Goal: Transaction & Acquisition: Purchase product/service

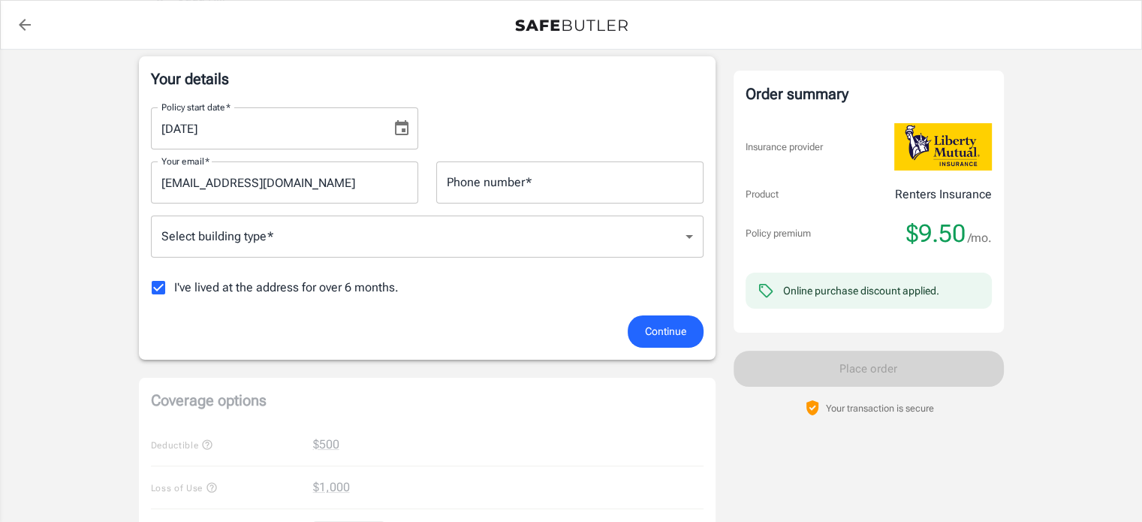
scroll to position [150, 0]
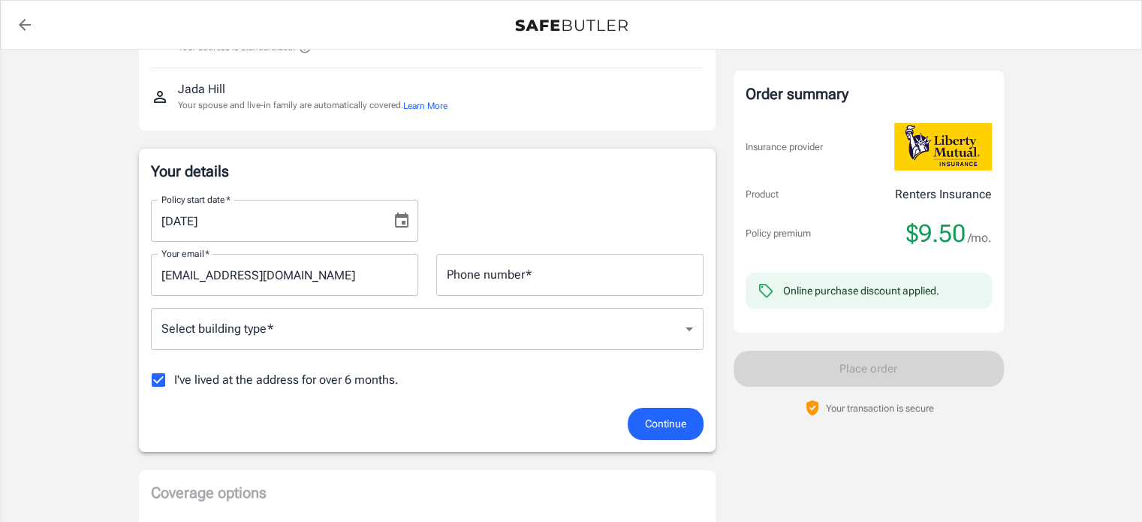
click at [522, 272] on input "Phone number   *" at bounding box center [569, 275] width 267 height 42
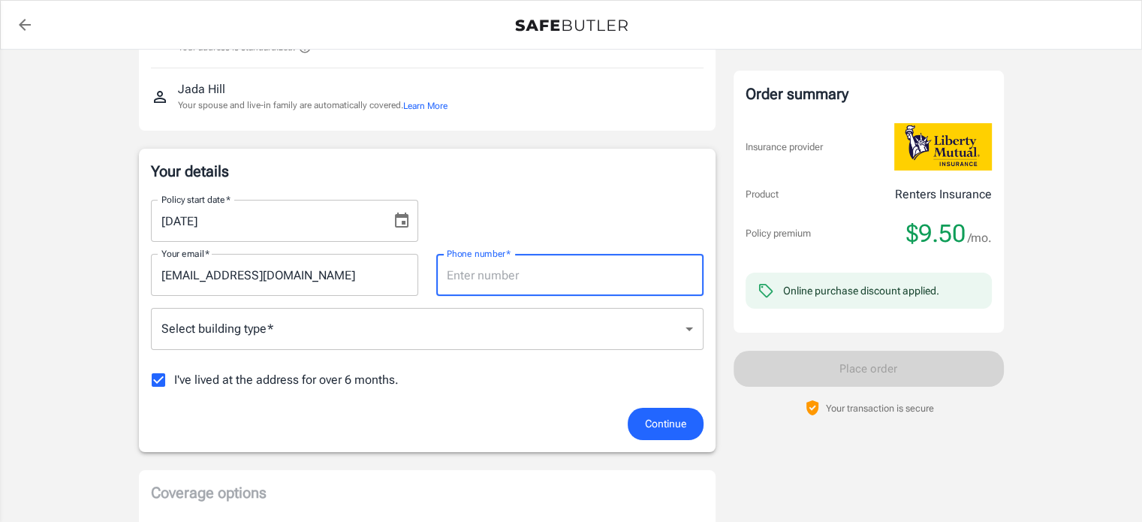
type input "7135523880"
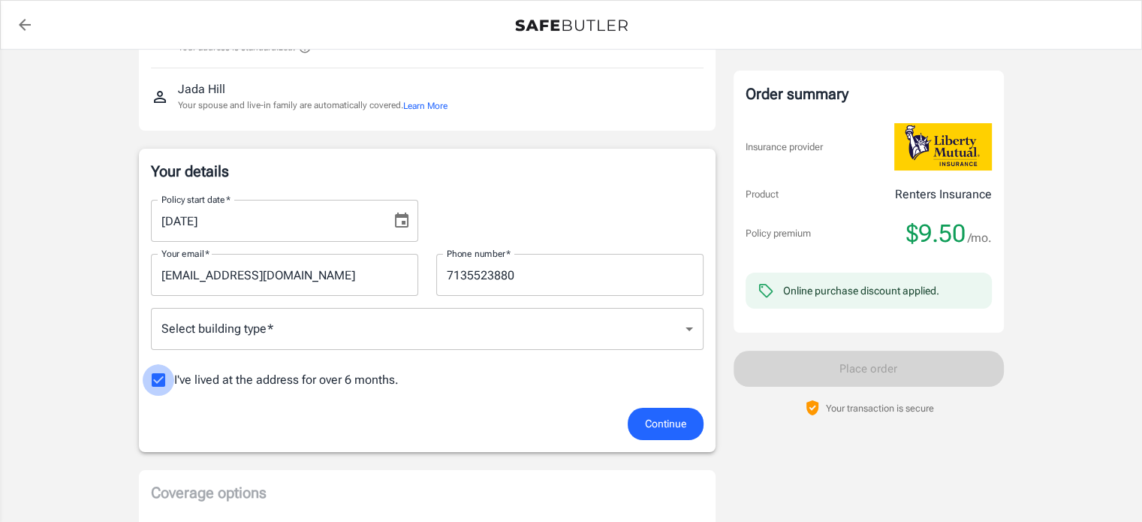
click at [156, 375] on input "I've lived at the address for over 6 months." at bounding box center [159, 380] width 32 height 32
checkbox input "false"
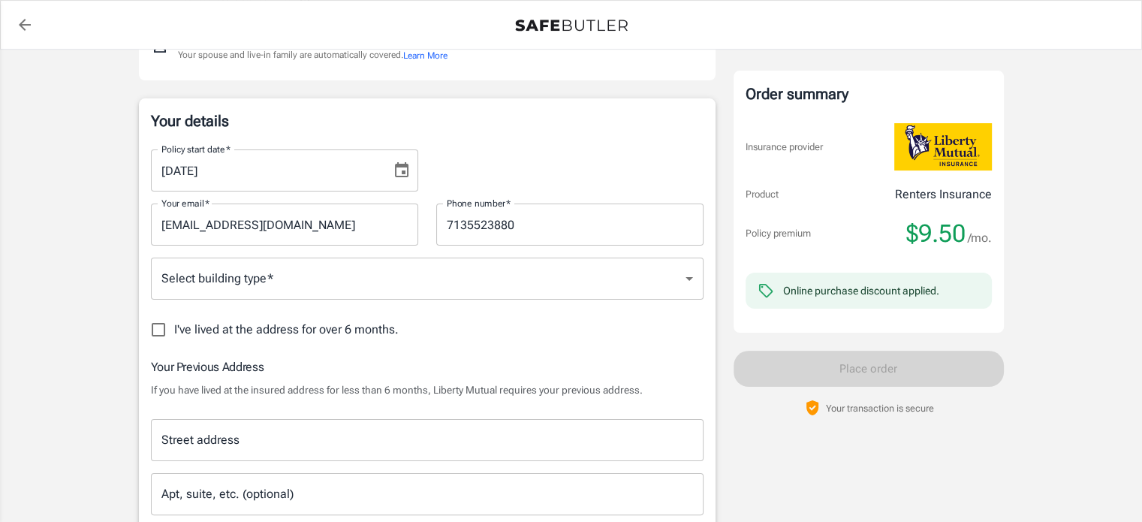
scroll to position [300, 0]
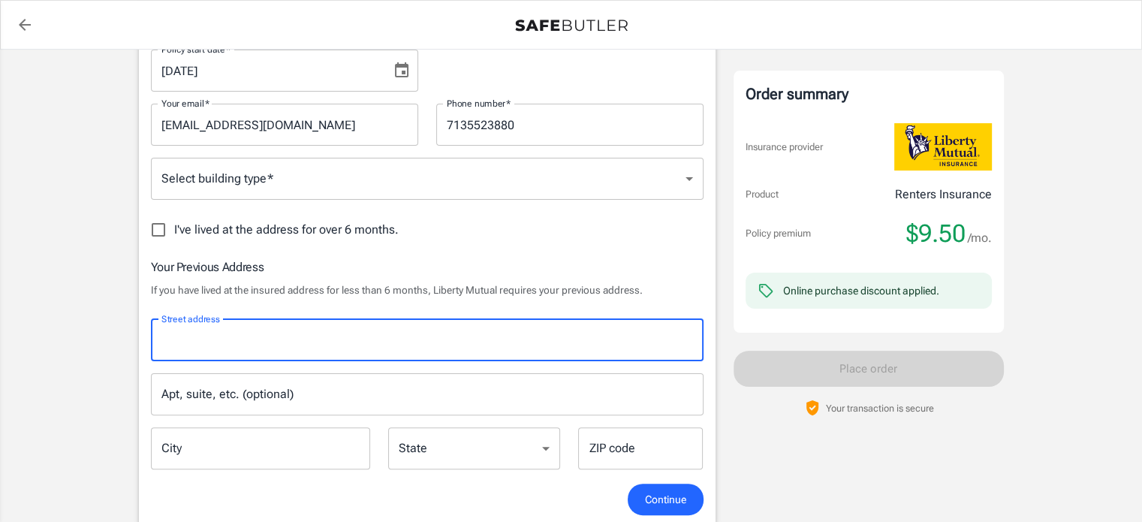
click at [204, 346] on input "Street address" at bounding box center [427, 340] width 539 height 29
type input "[STREET_ADDRESS]"
type input "[US_STATE][GEOGRAPHIC_DATA]"
type input "77489"
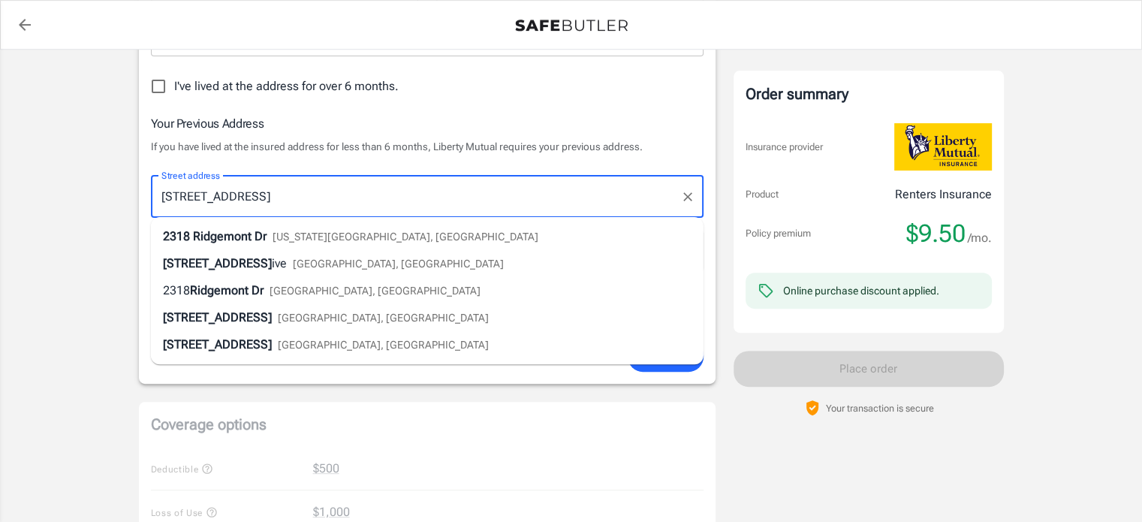
scroll to position [450, 0]
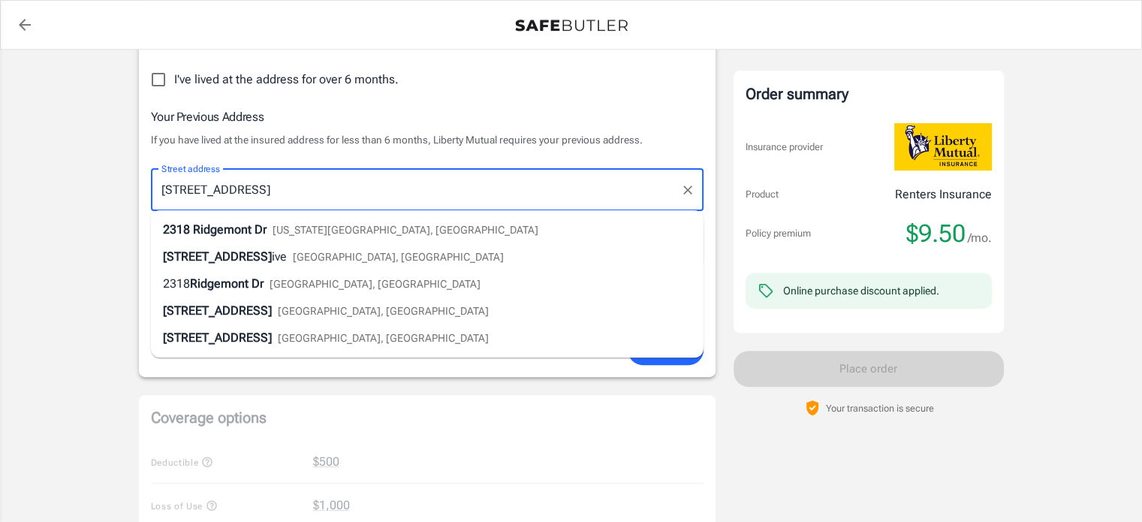
click at [300, 224] on span "[US_STATE][GEOGRAPHIC_DATA], [GEOGRAPHIC_DATA]" at bounding box center [405, 230] width 266 height 12
type input "[STREET_ADDRESS]"
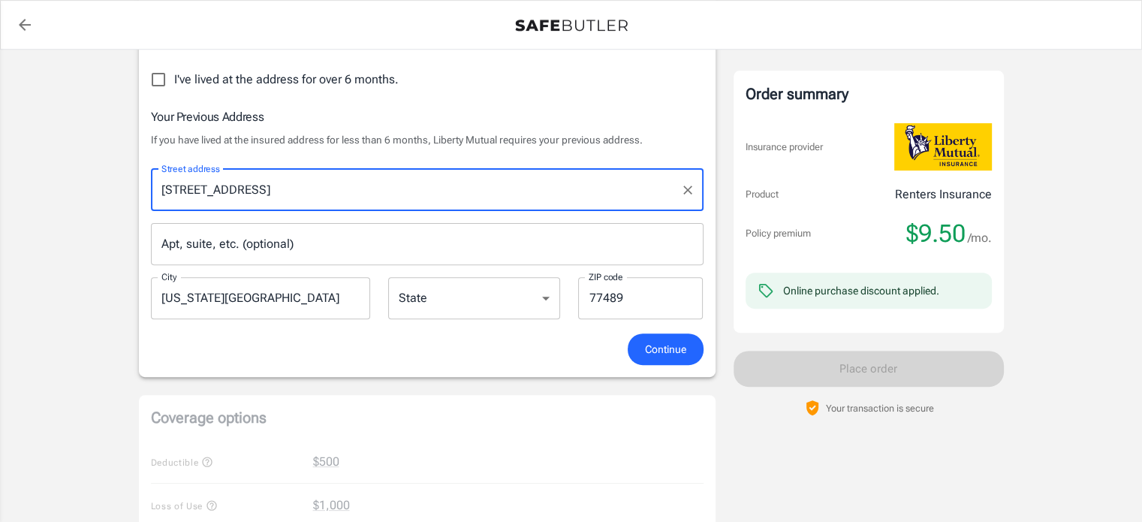
select select "[GEOGRAPHIC_DATA]"
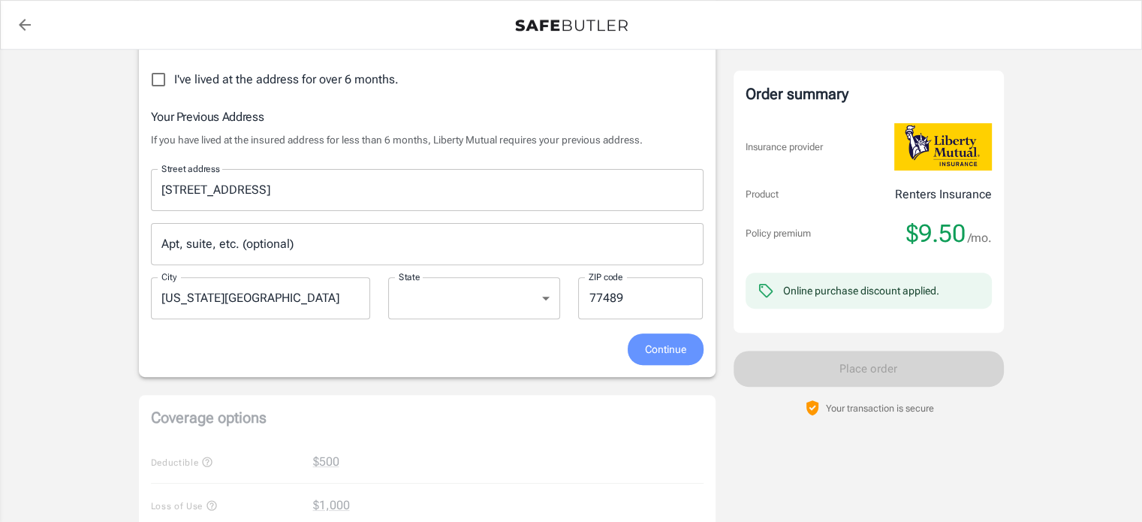
click at [640, 348] on button "Continue" at bounding box center [665, 349] width 76 height 32
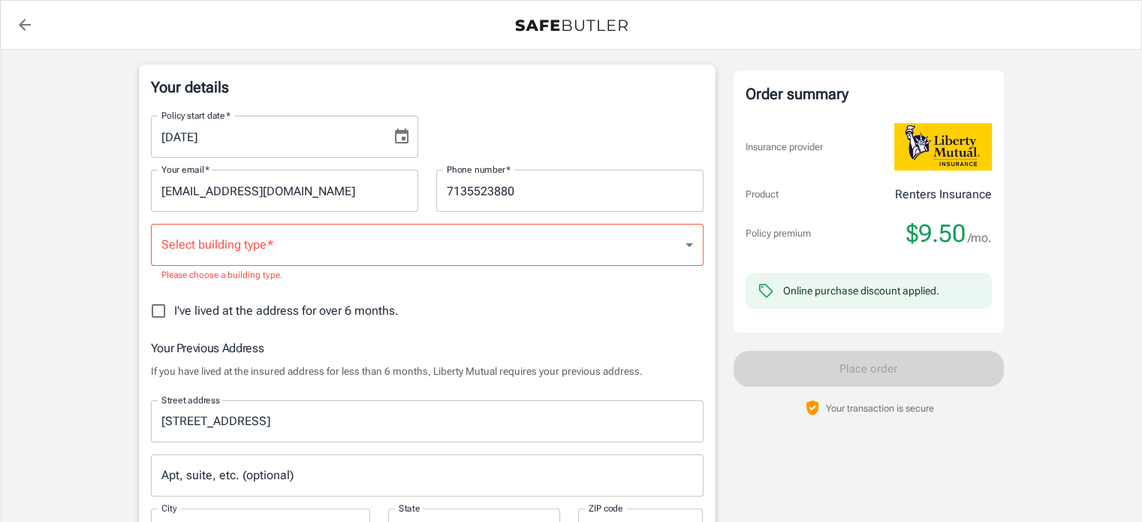
scroll to position [227, 0]
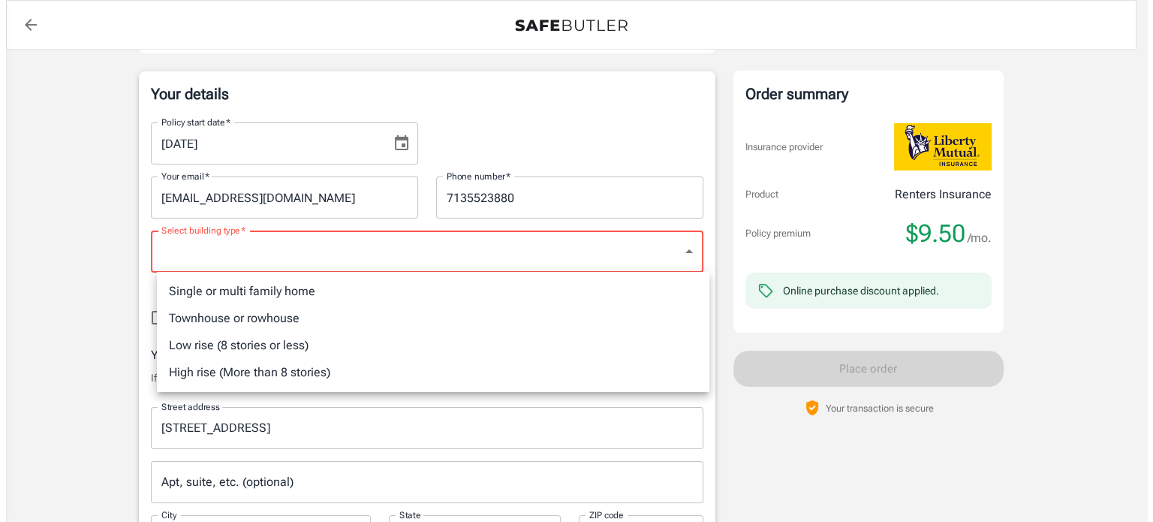
click at [276, 291] on li "Single or multi family home" at bounding box center [427, 291] width 552 height 27
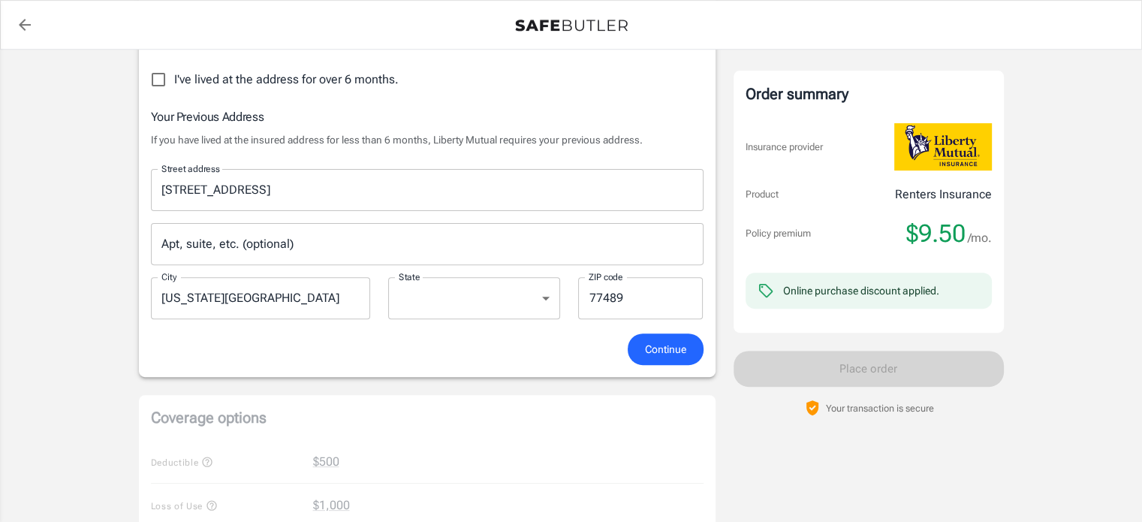
scroll to position [528, 0]
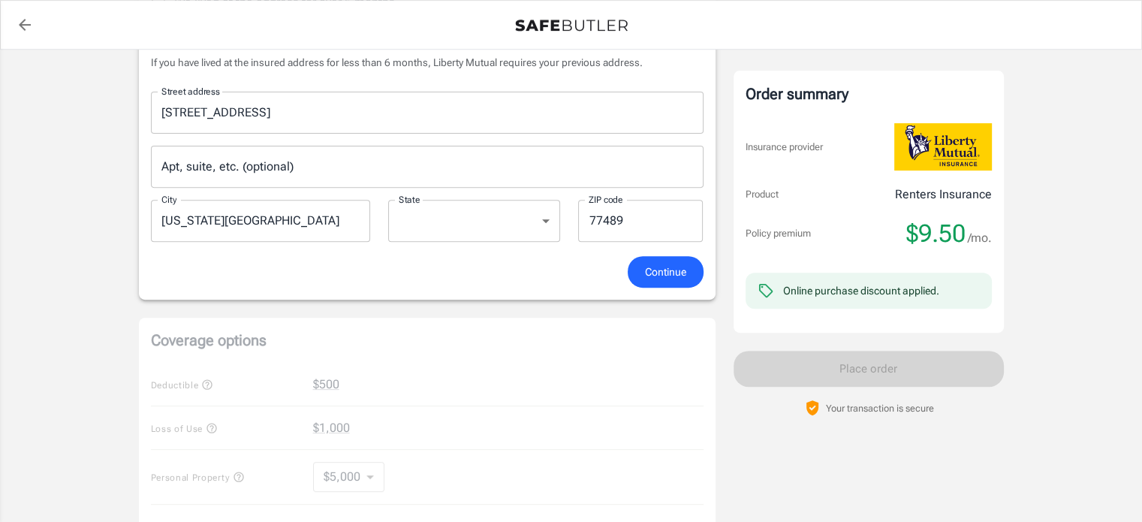
click at [666, 271] on span "Continue" at bounding box center [665, 272] width 41 height 19
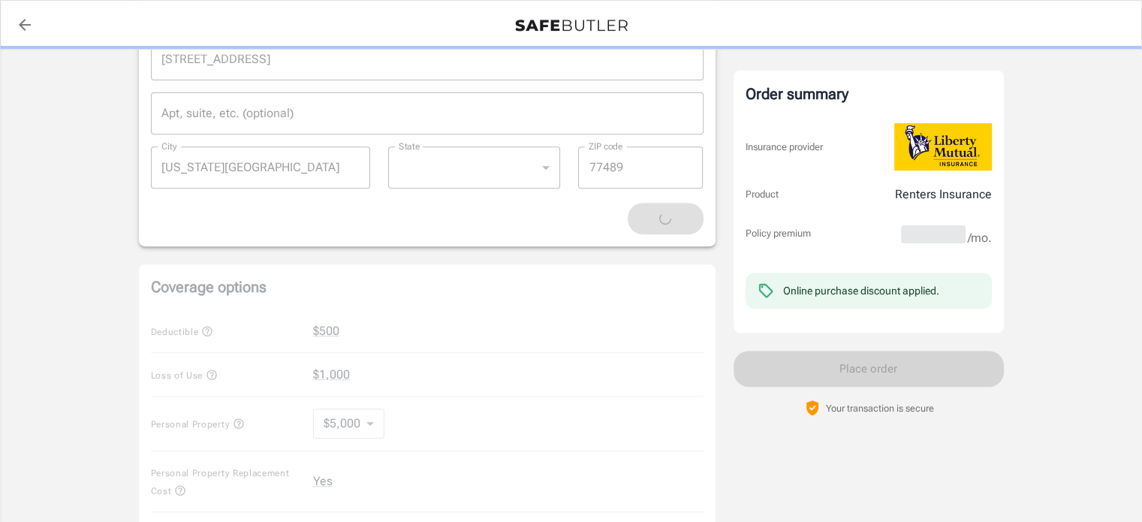
scroll to position [678, 0]
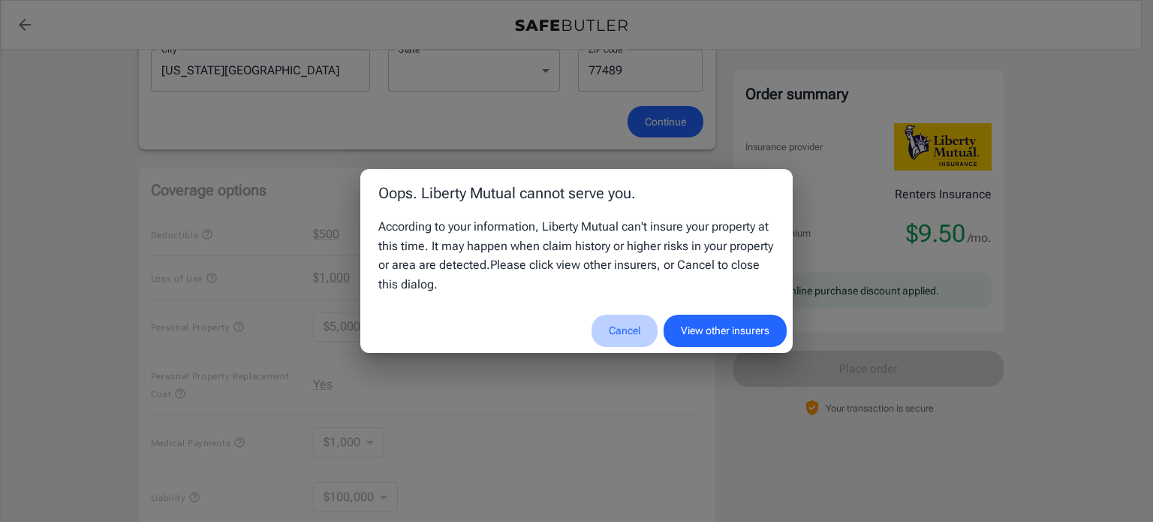
click at [627, 332] on button "Cancel" at bounding box center [624, 330] width 66 height 32
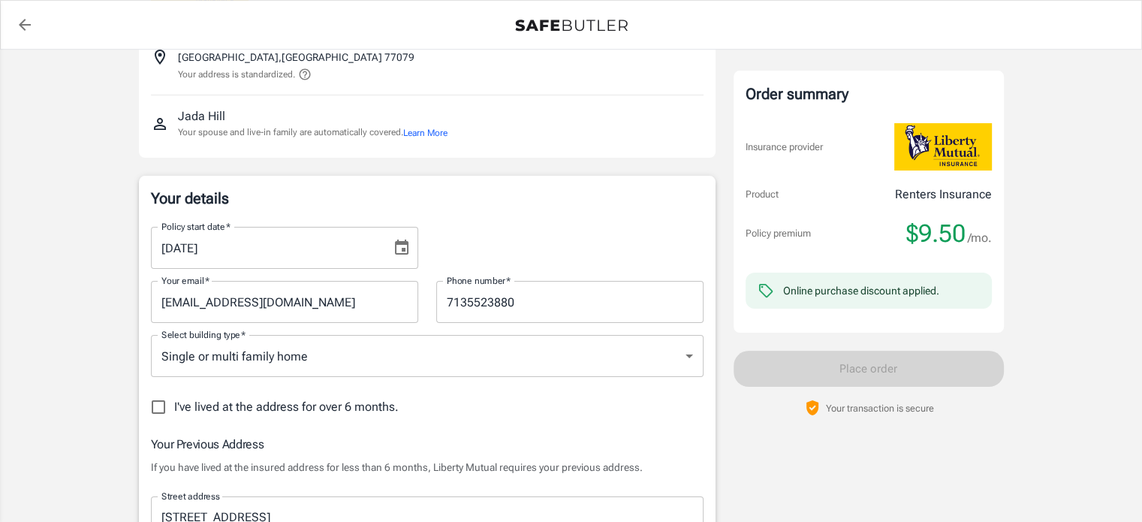
scroll to position [150, 0]
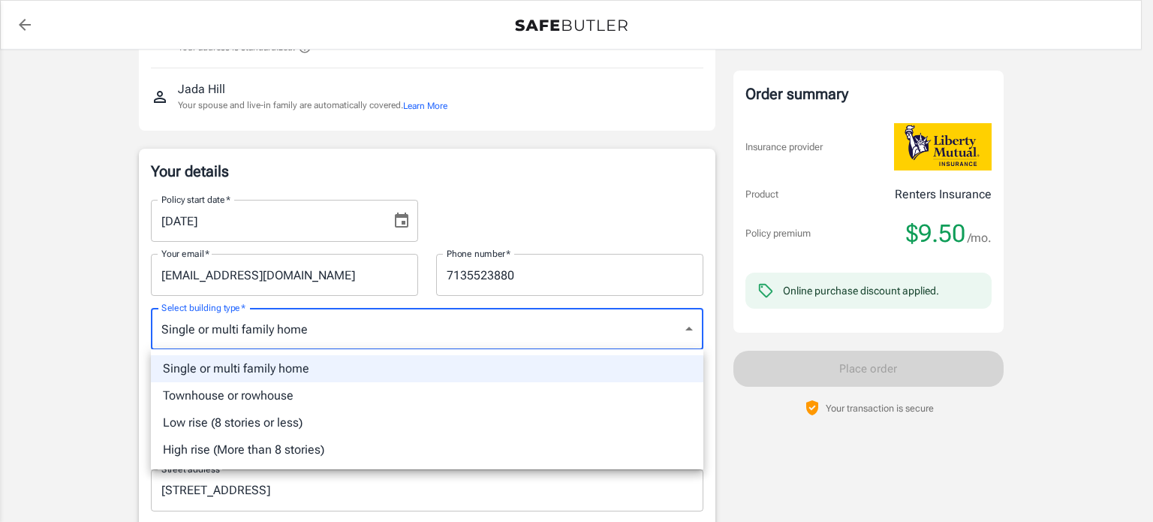
click at [239, 423] on li "Low rise (8 stories or less)" at bounding box center [427, 422] width 552 height 27
type input "lowrise"
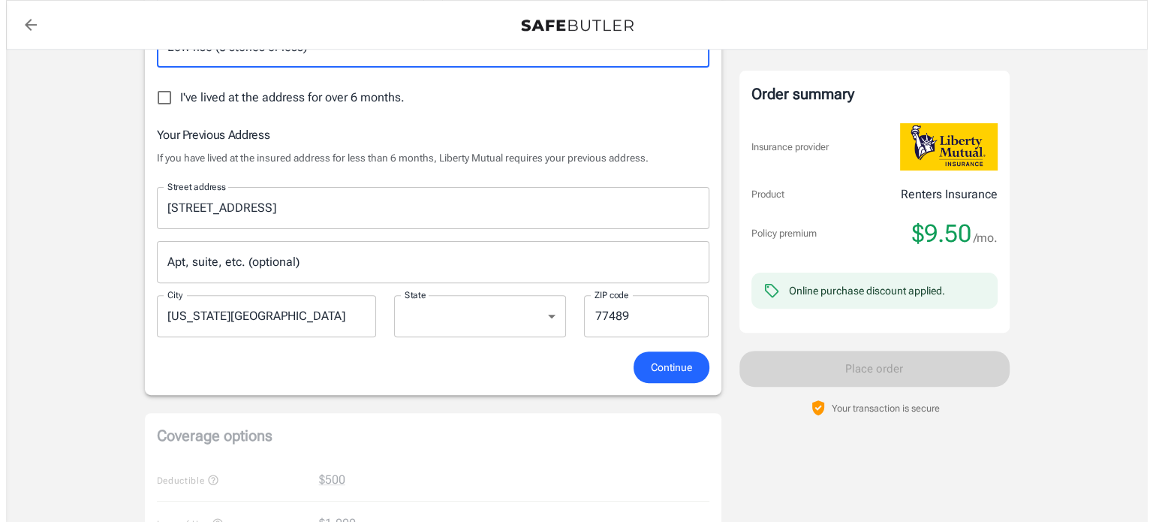
scroll to position [525, 0]
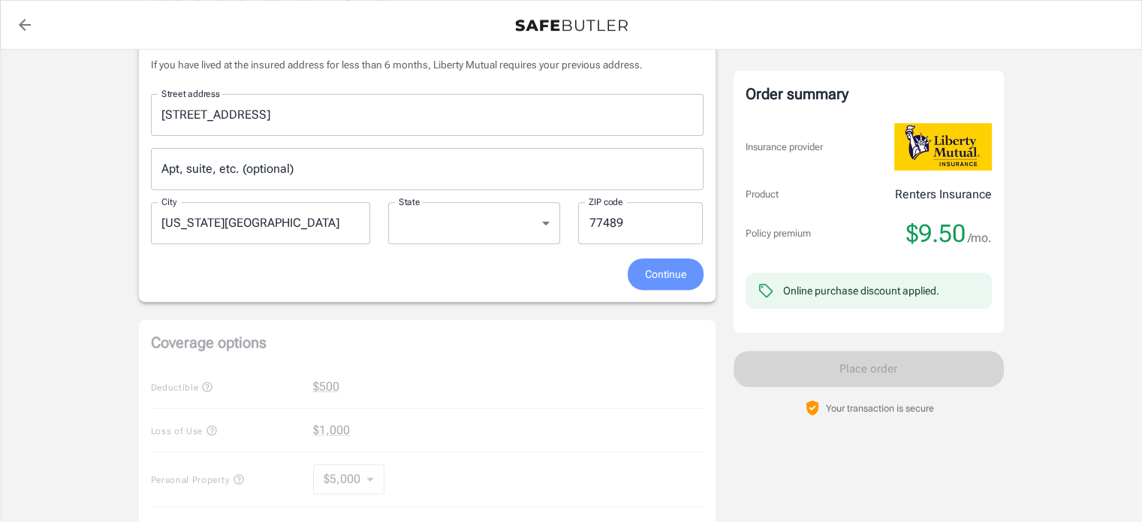
click at [657, 265] on span "Continue" at bounding box center [665, 274] width 41 height 19
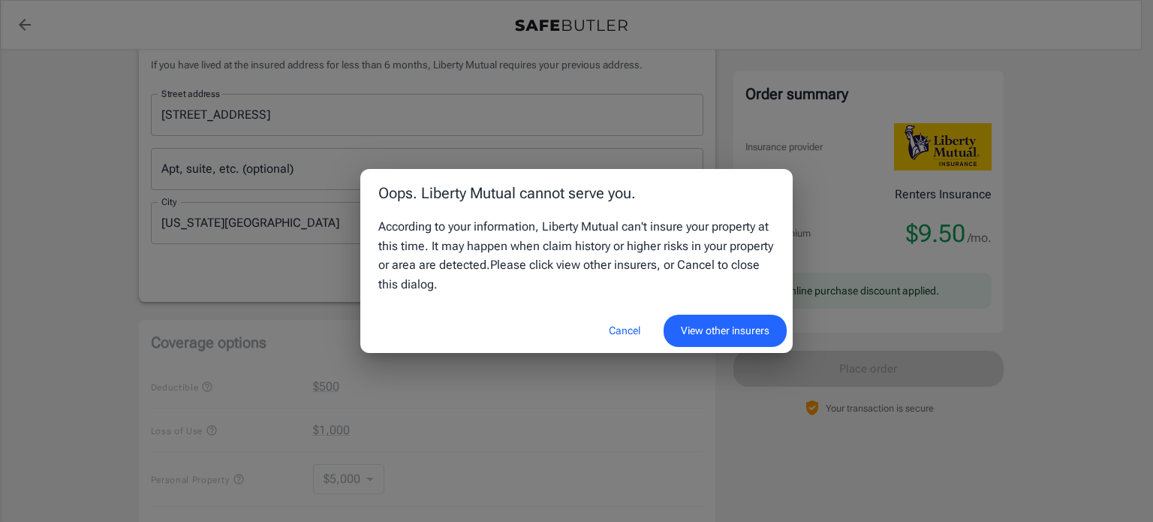
click at [697, 329] on button "View other insurers" at bounding box center [724, 330] width 123 height 32
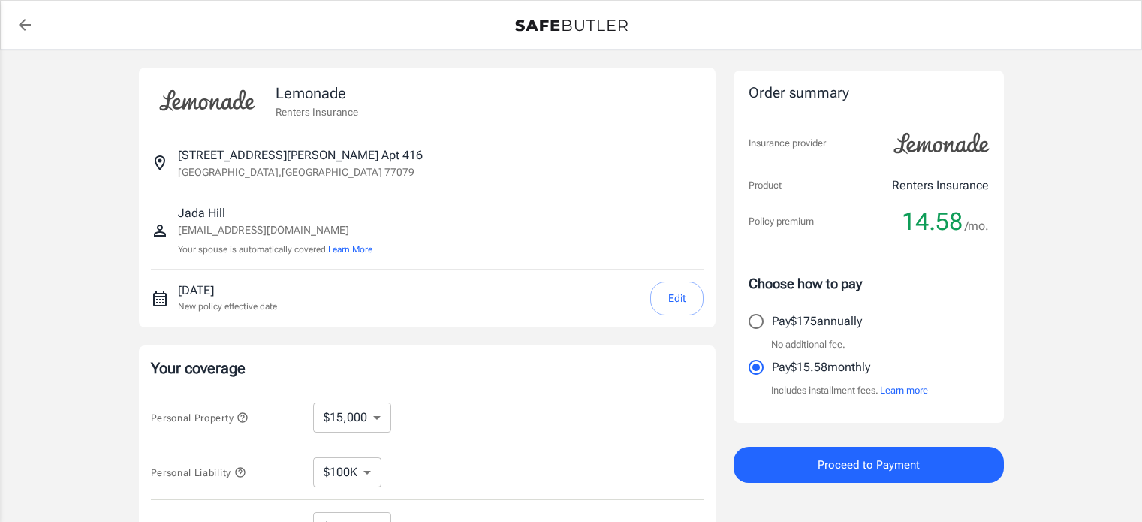
select select "15000"
select select "500"
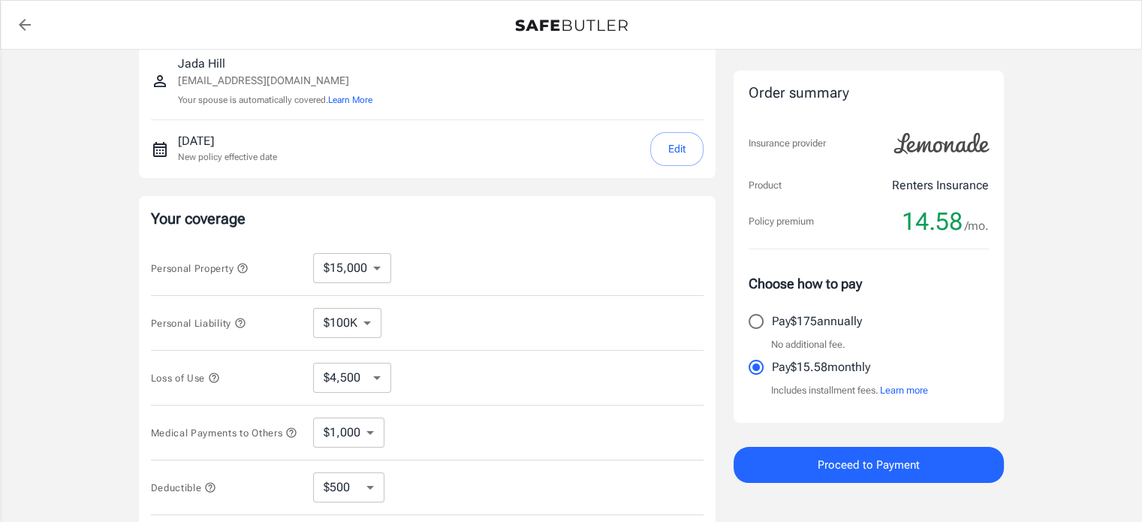
scroll to position [150, 0]
click at [687, 146] on button "Edit" at bounding box center [676, 148] width 53 height 34
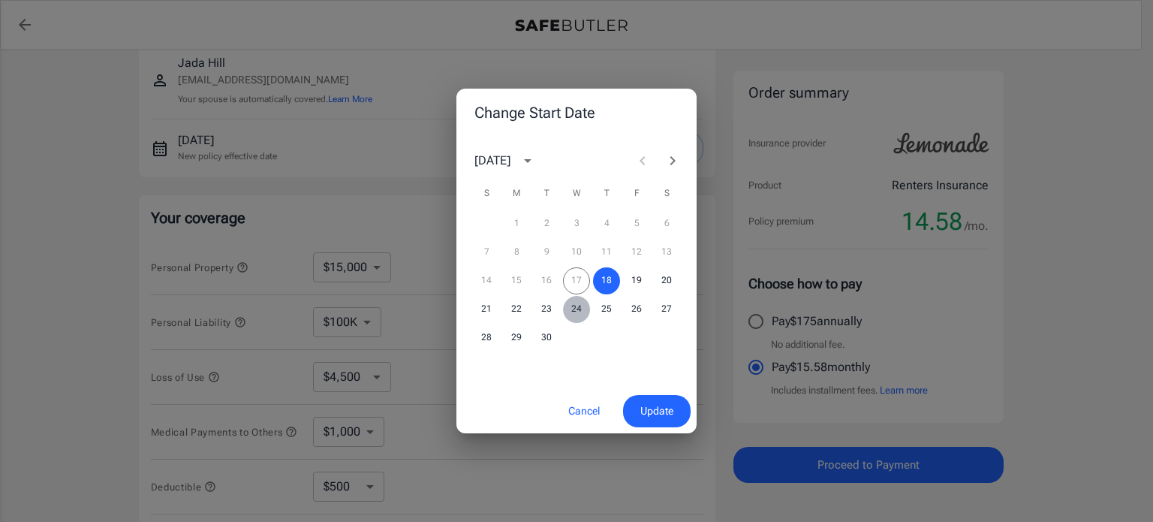
click at [580, 305] on button "24" at bounding box center [576, 309] width 27 height 27
click at [650, 411] on span "Update" at bounding box center [656, 411] width 33 height 19
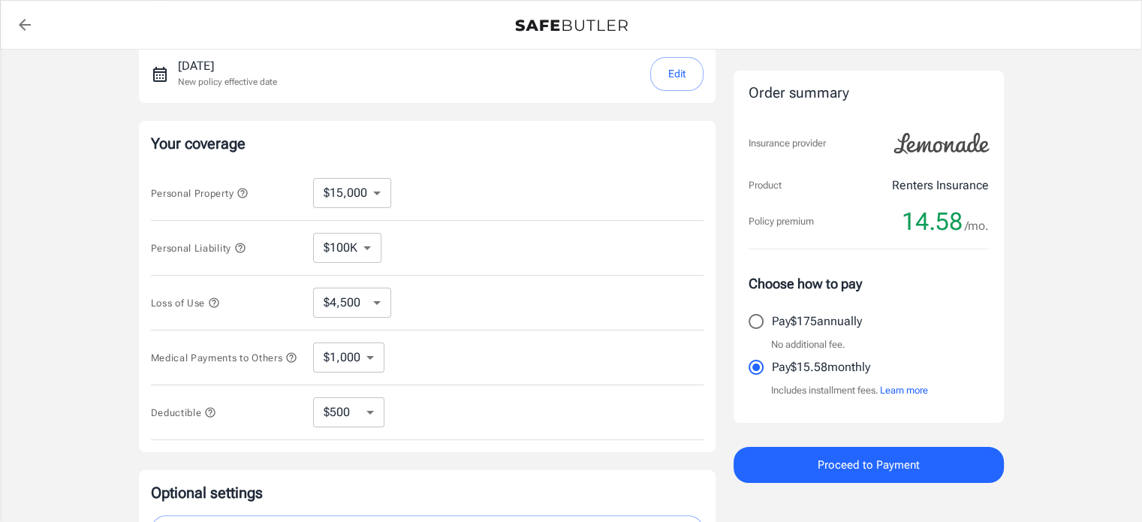
scroll to position [225, 0]
click at [350, 249] on select "$100K $200K $300K $400K $500K" at bounding box center [347, 247] width 68 height 30
select select "300000"
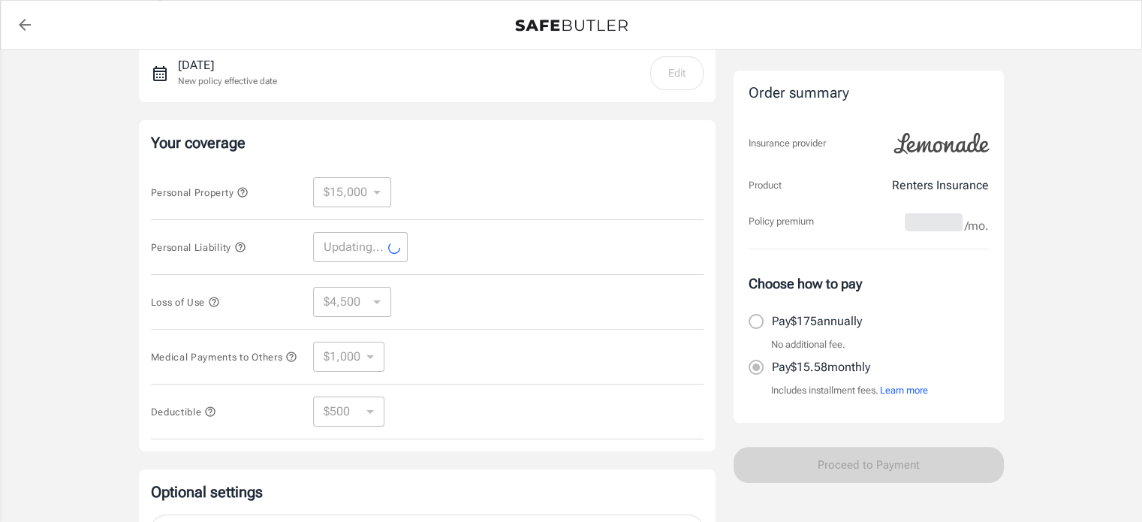
select select "300000"
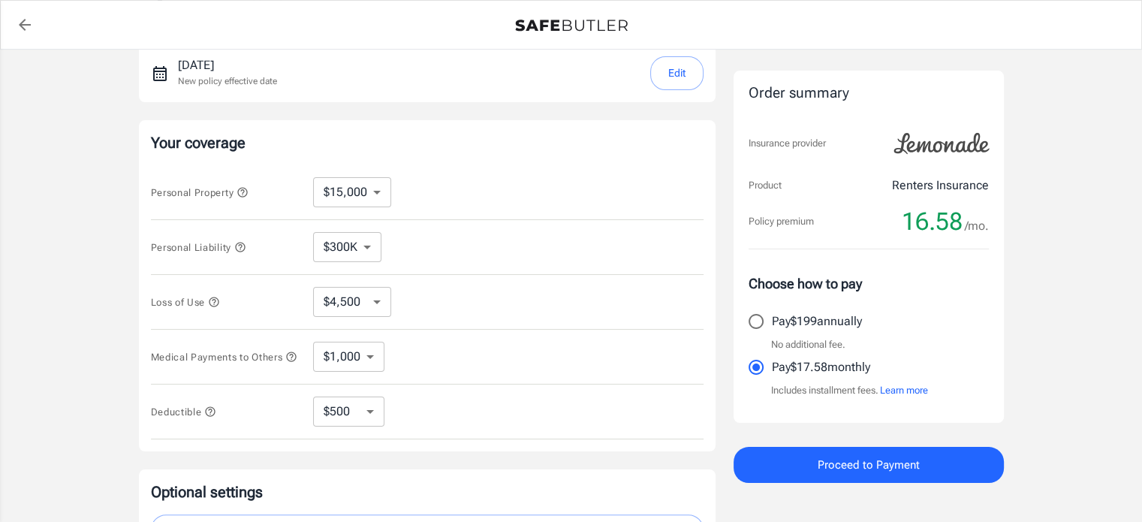
scroll to position [300, 0]
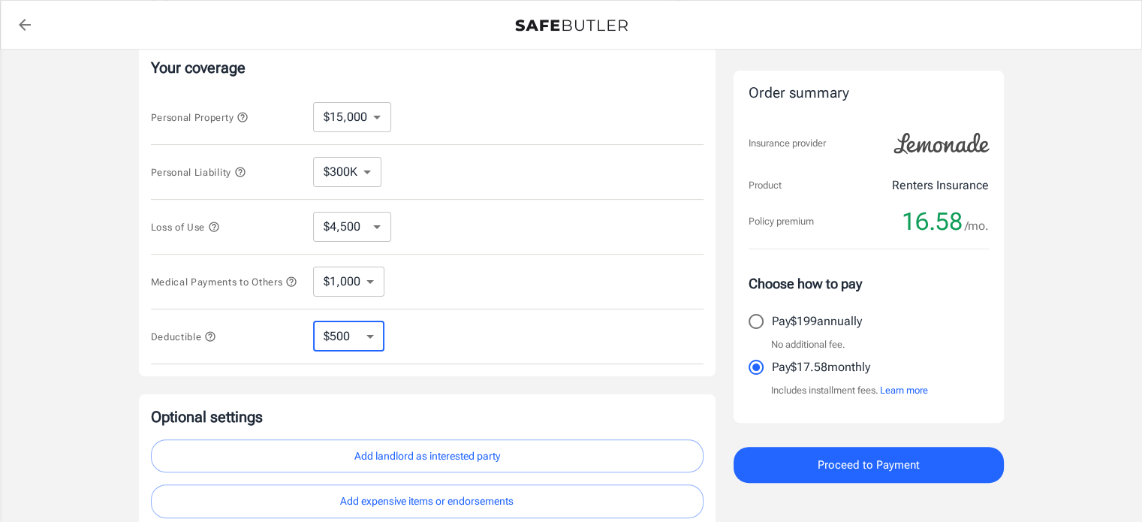
click at [369, 341] on select "$250 $500 $1,000 $2,500" at bounding box center [348, 336] width 71 height 30
select select "250"
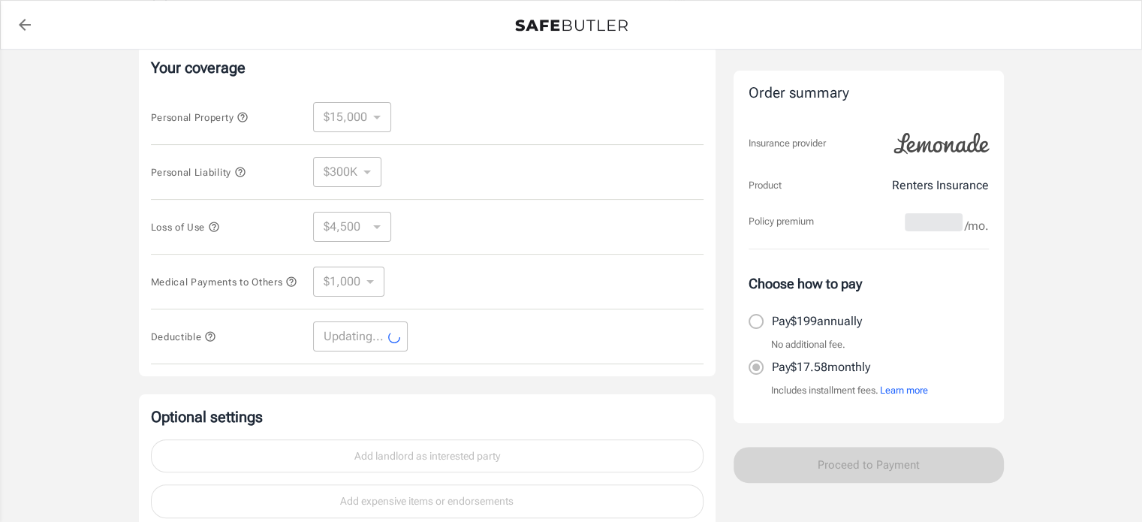
select select "250"
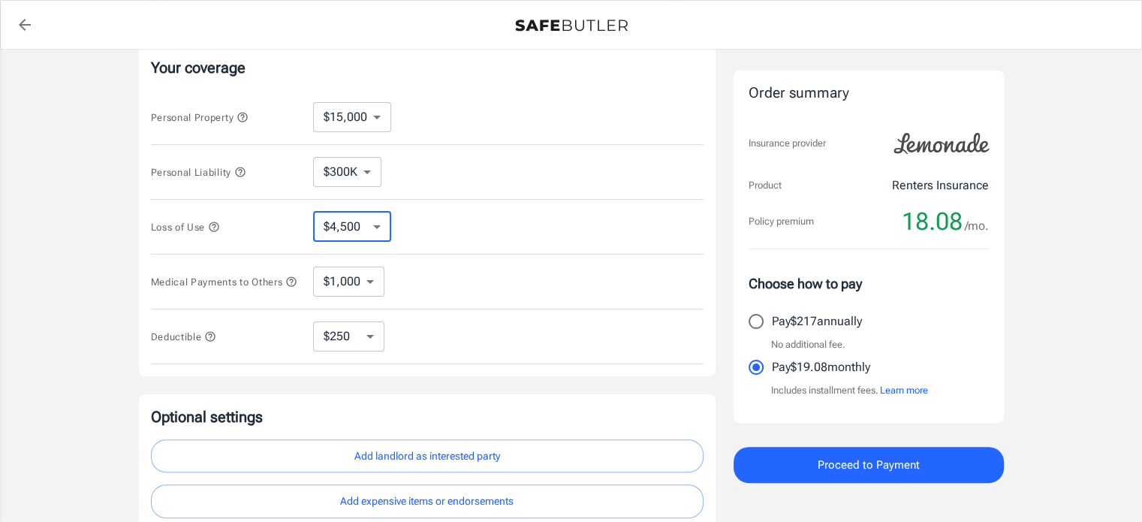
click at [357, 224] on select "$4,500 $7,500 $13,500 $22,500 $34,500 $55,500 $85,500 $130K $200K" at bounding box center [352, 227] width 78 height 30
select select "13500"
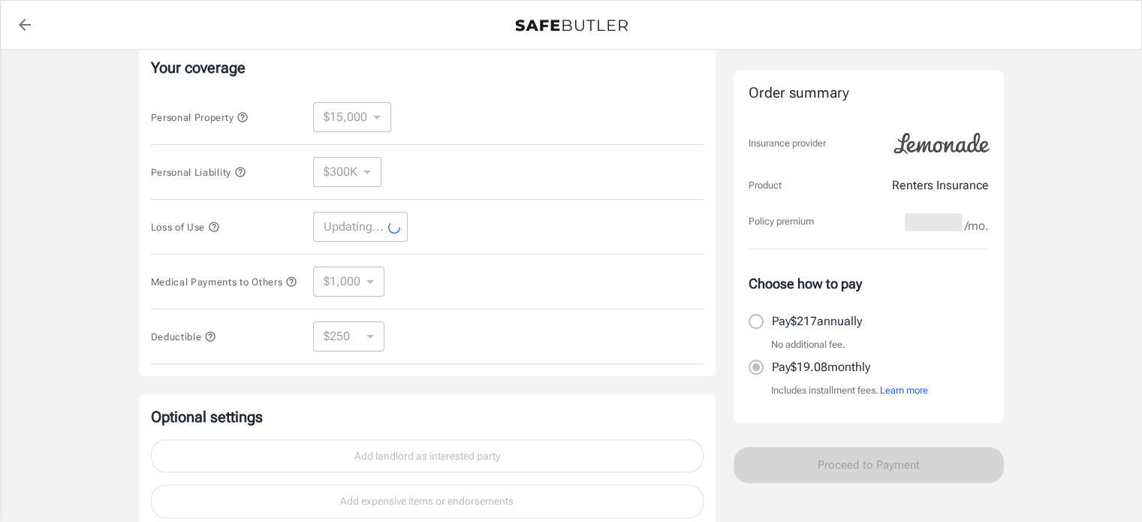
select select "13500"
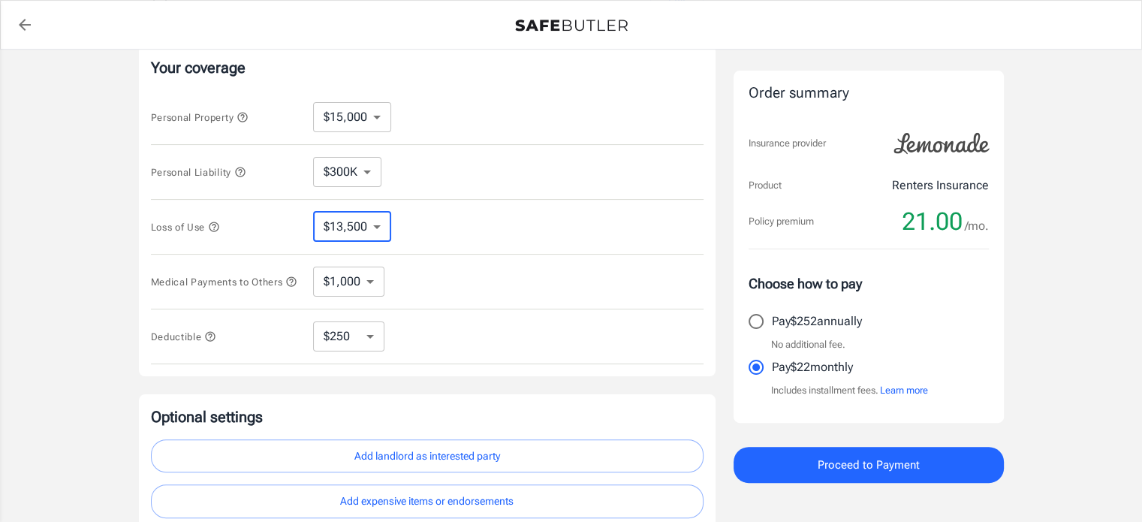
click at [374, 232] on select "$4,500 $7,500 $13,500 $22,500 $34,500 $55,500 $85,500 $130K $200K" at bounding box center [352, 227] width 78 height 30
click at [234, 173] on span "Personal Liability" at bounding box center [198, 172] width 95 height 11
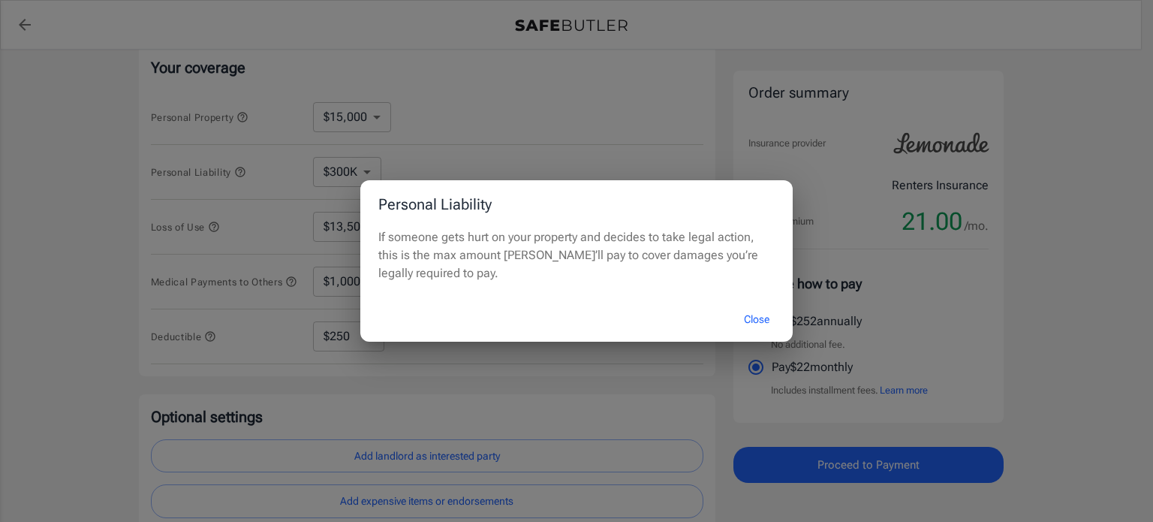
click at [748, 314] on button "Close" at bounding box center [757, 319] width 60 height 32
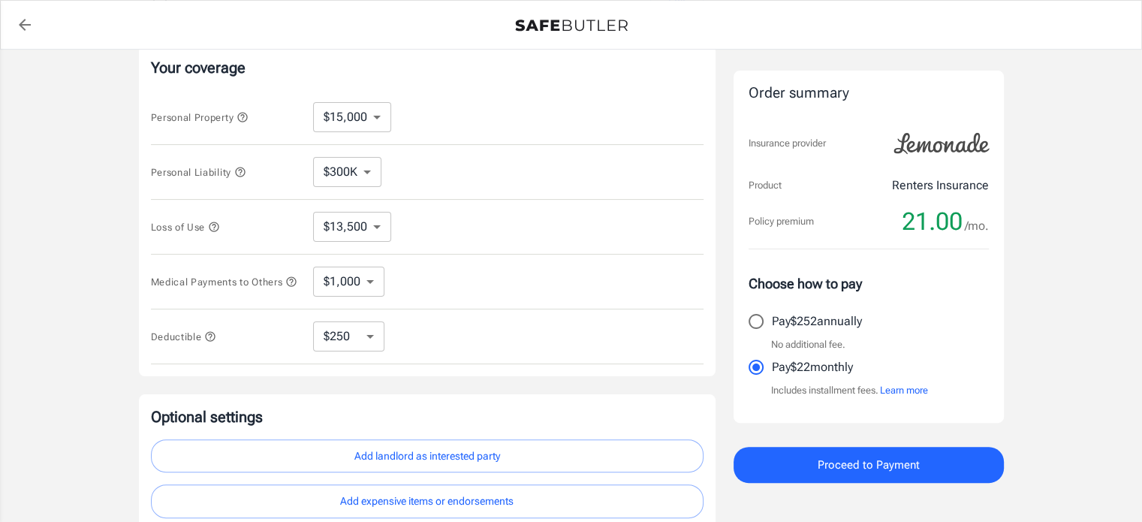
click at [212, 224] on icon "button" at bounding box center [214, 227] width 12 height 12
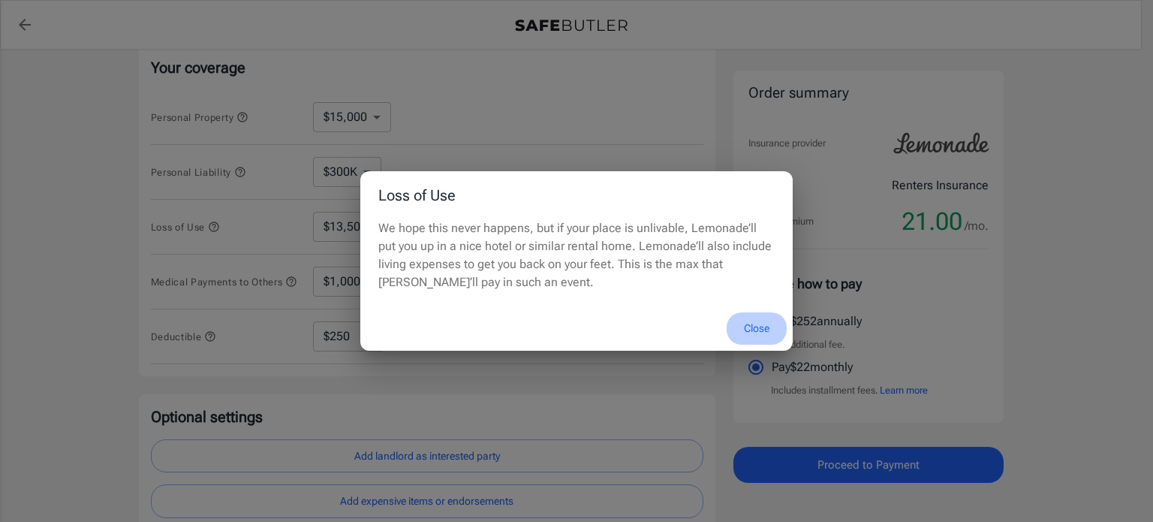
click at [751, 325] on button "Close" at bounding box center [757, 328] width 60 height 32
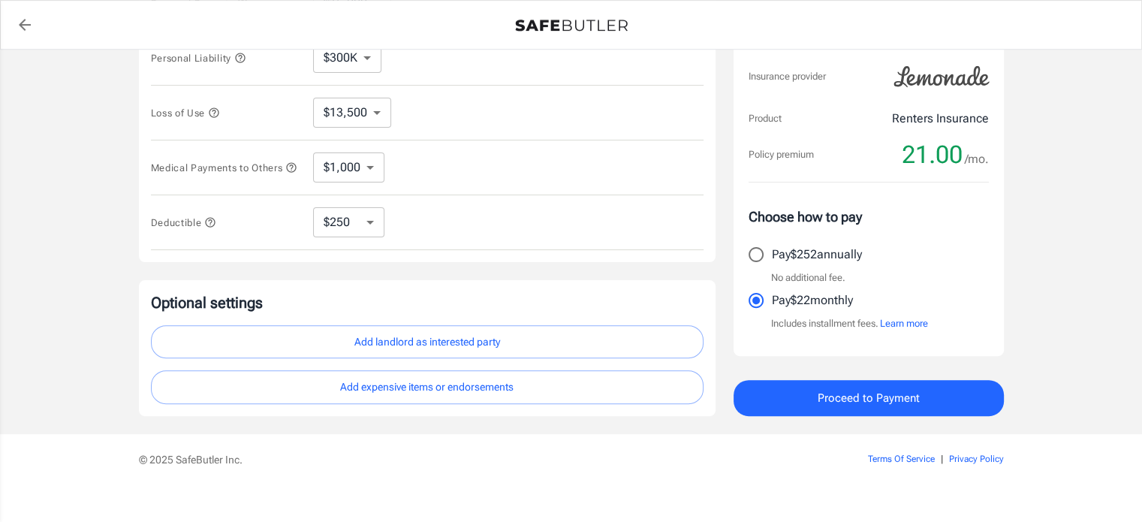
scroll to position [435, 0]
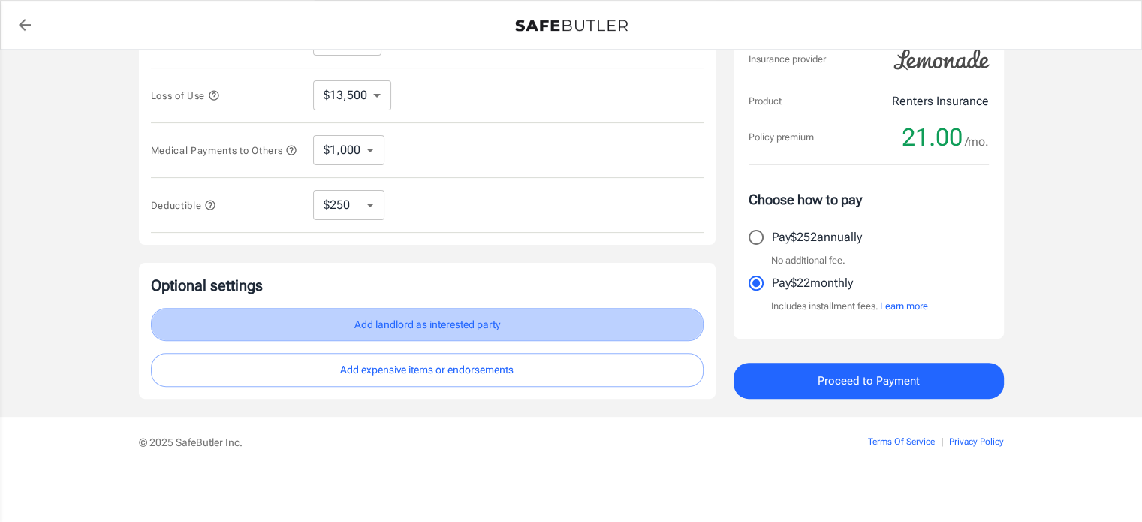
click at [449, 323] on button "Add landlord as interested party" at bounding box center [427, 325] width 552 height 34
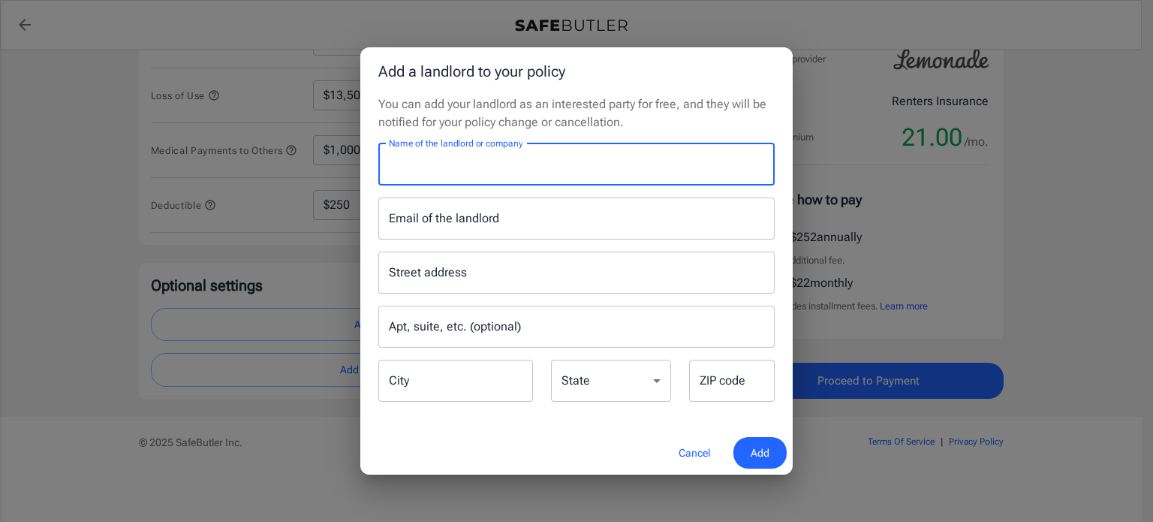
click at [453, 169] on input "Name of the landlord or company" at bounding box center [576, 164] width 396 height 42
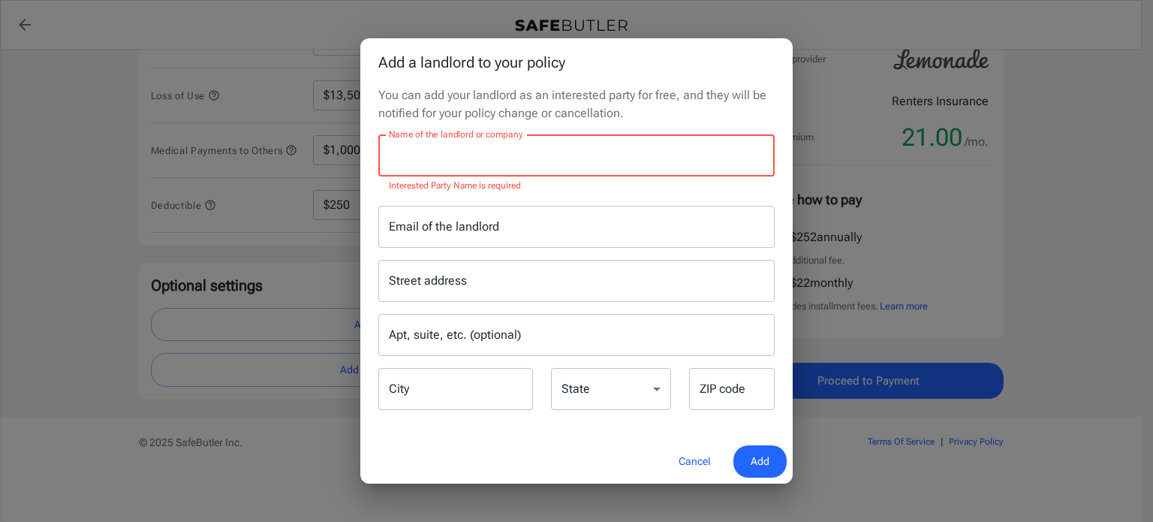
click at [451, 158] on input "Name of the landlord or company" at bounding box center [576, 155] width 396 height 42
paste input "Neo at Ten"
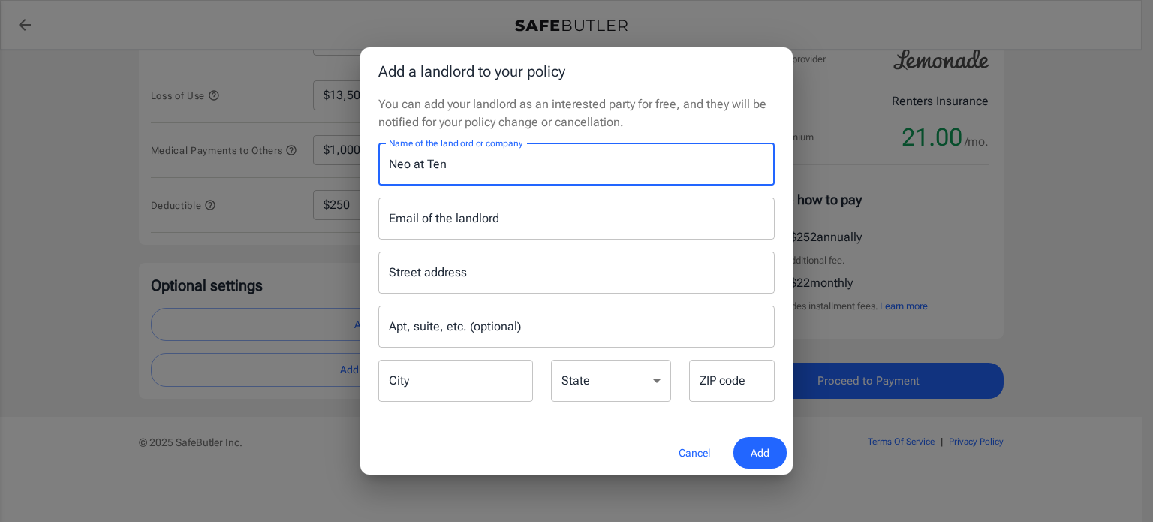
type input "Neo at Ten"
click at [472, 218] on input "Email of the landlord" at bounding box center [576, 218] width 396 height 42
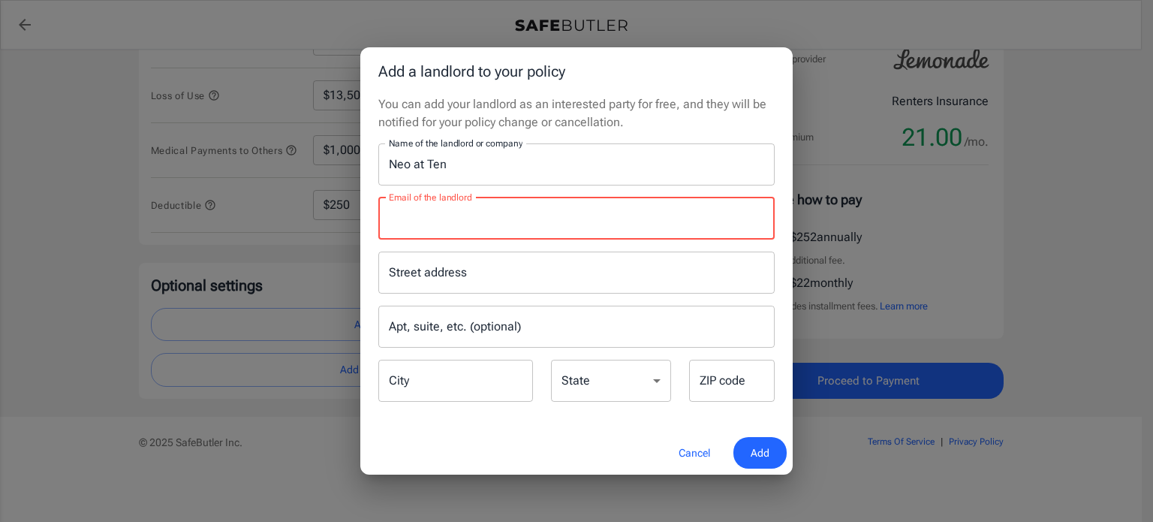
paste input "Neo@alapts.com"
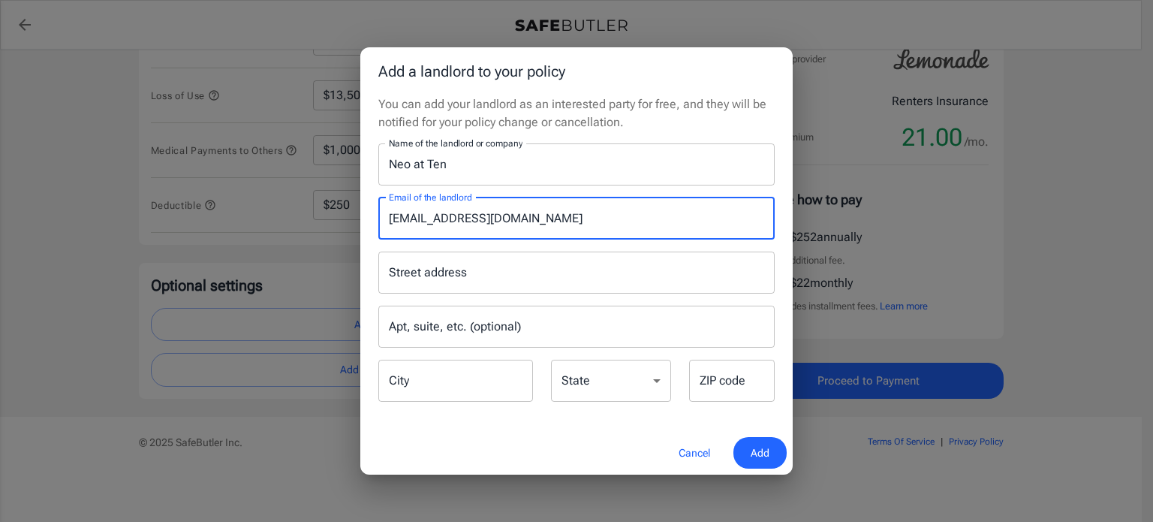
type input "Neo@alapts.com"
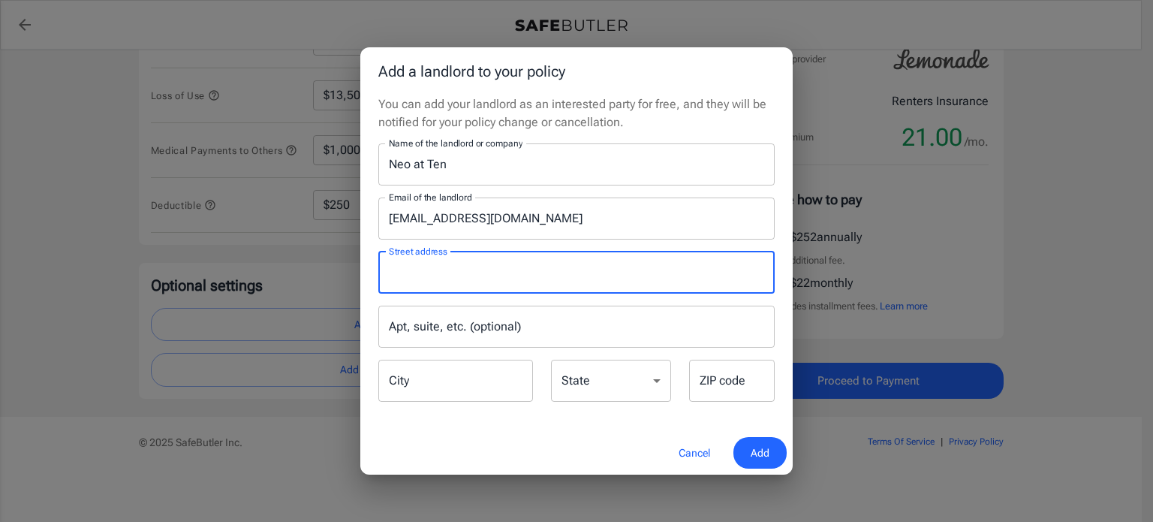
click at [439, 278] on input "Street address" at bounding box center [576, 272] width 383 height 29
paste input "PO Box 115009"
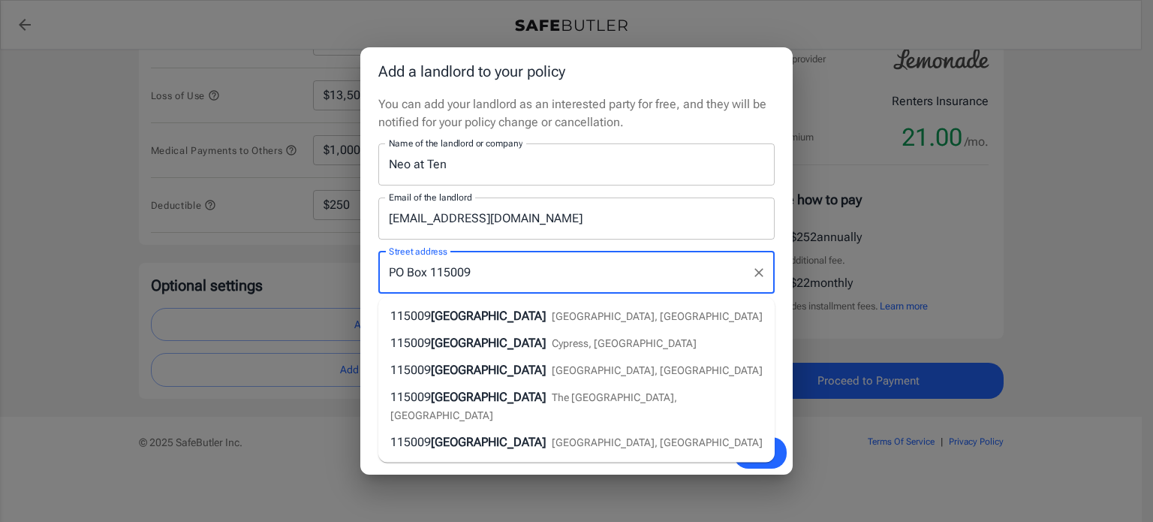
type input "PO Box 115009"
click at [575, 233] on input "Neo@alapts.com" at bounding box center [576, 218] width 396 height 42
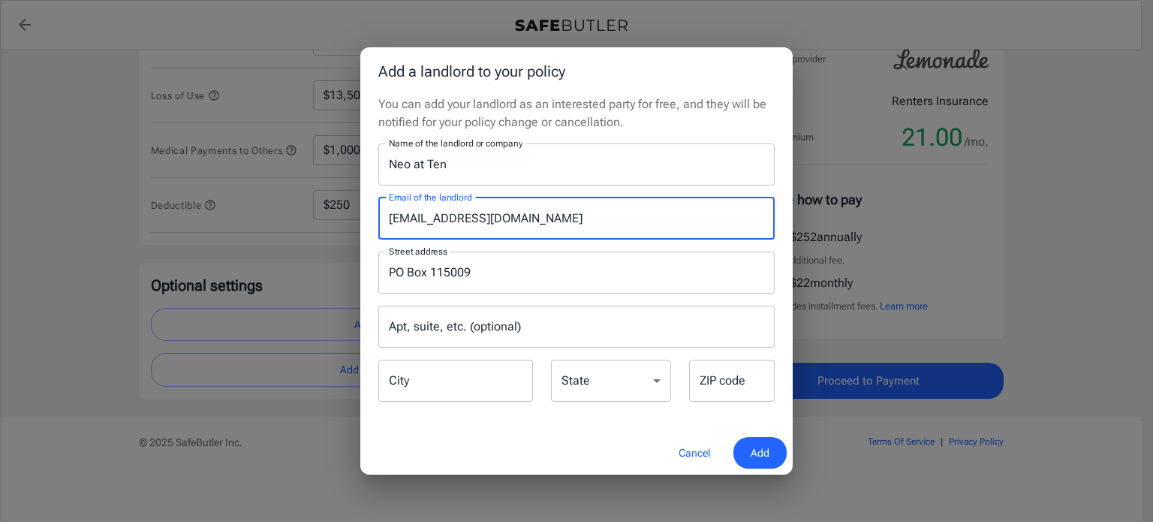
click at [438, 381] on input "City" at bounding box center [455, 381] width 155 height 42
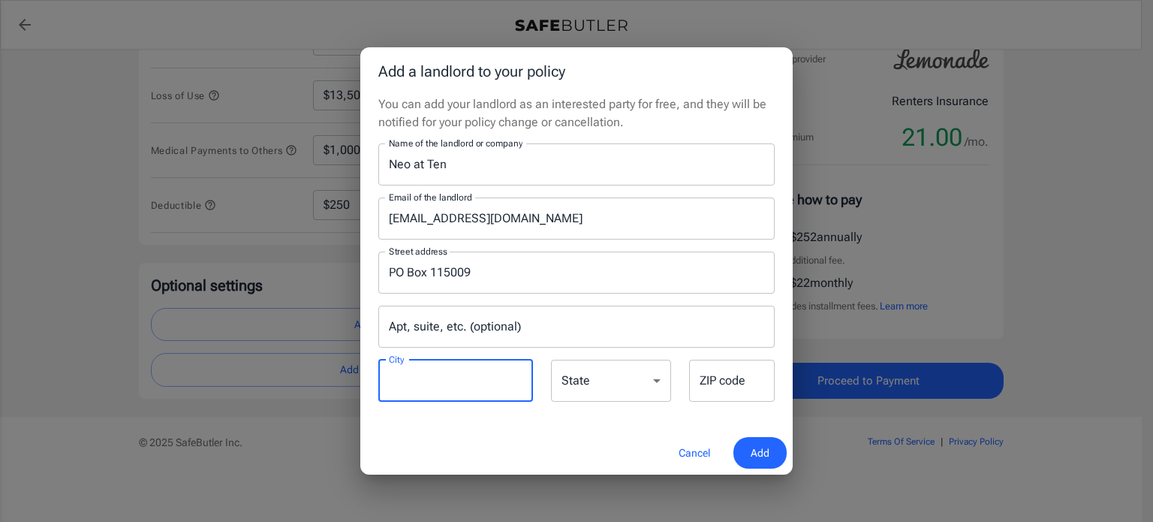
paste input "Carrollton"
type input "Carrollton"
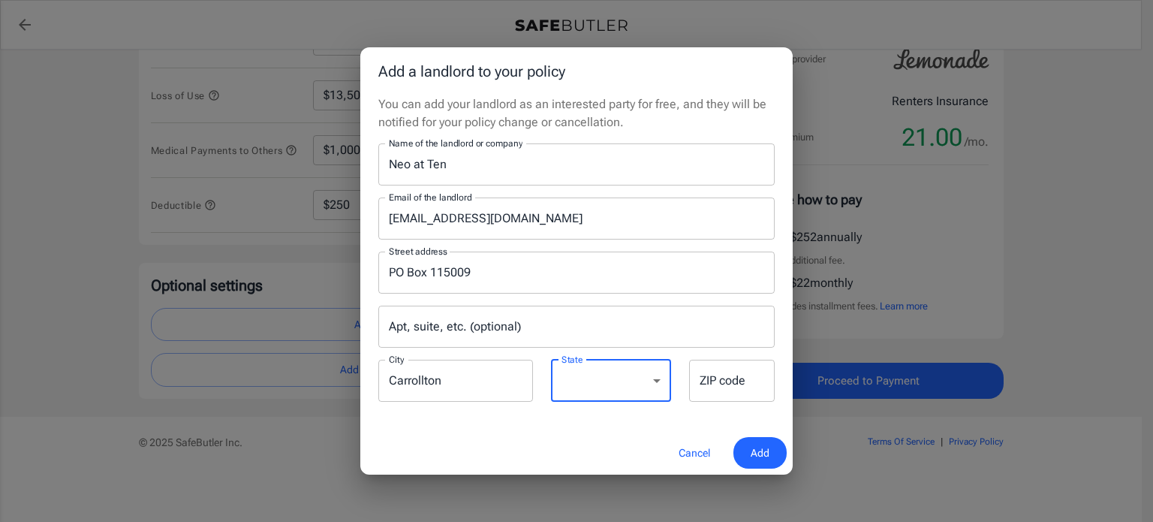
click at [595, 375] on select "Alabama Alaska Arizona Arkansas California Colorado Connecticut Delaware Distri…" at bounding box center [611, 381] width 120 height 42
select select "[GEOGRAPHIC_DATA]"
click at [551, 360] on select "Alabama Alaska Arizona Arkansas California Colorado Connecticut Delaware Distri…" at bounding box center [611, 381] width 120 height 42
drag, startPoint x: 724, startPoint y: 376, endPoint x: 738, endPoint y: 374, distance: 13.7
click at [730, 376] on input "ZIP code" at bounding box center [732, 381] width 86 height 42
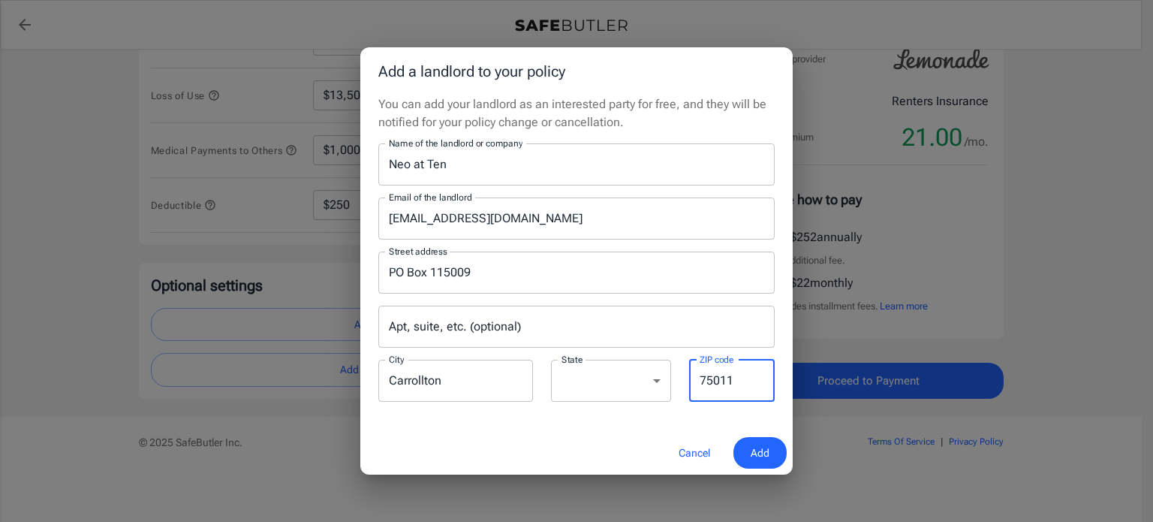
type input "75011"
click at [759, 461] on span "Add" at bounding box center [760, 453] width 19 height 19
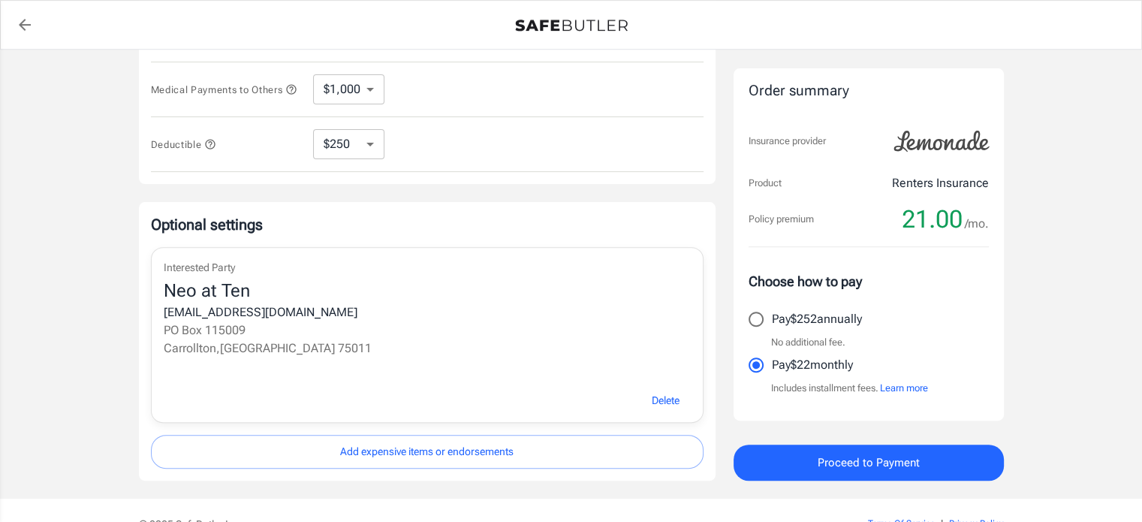
scroll to position [576, 0]
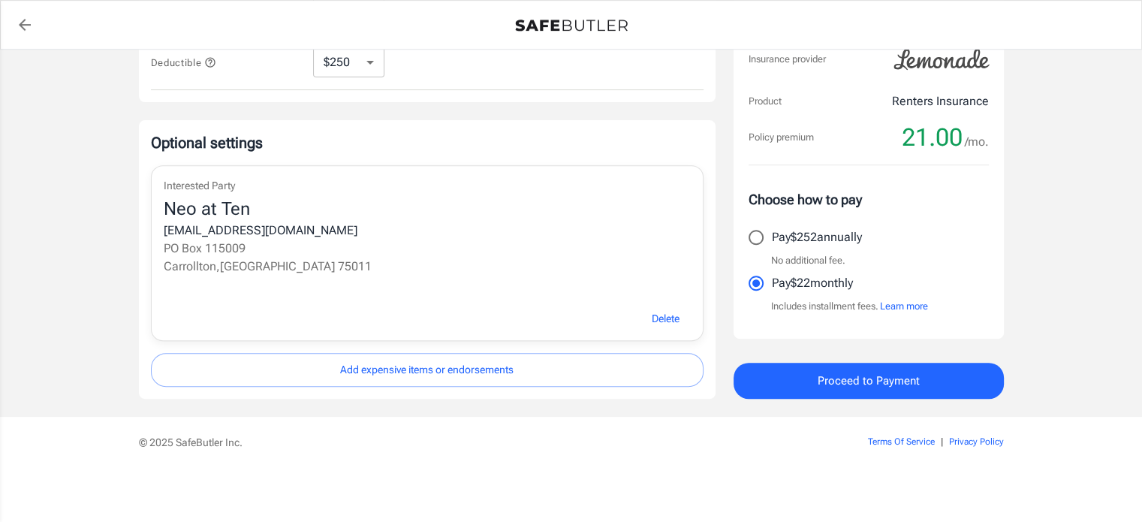
click at [800, 375] on button "Proceed to Payment" at bounding box center [868, 381] width 270 height 36
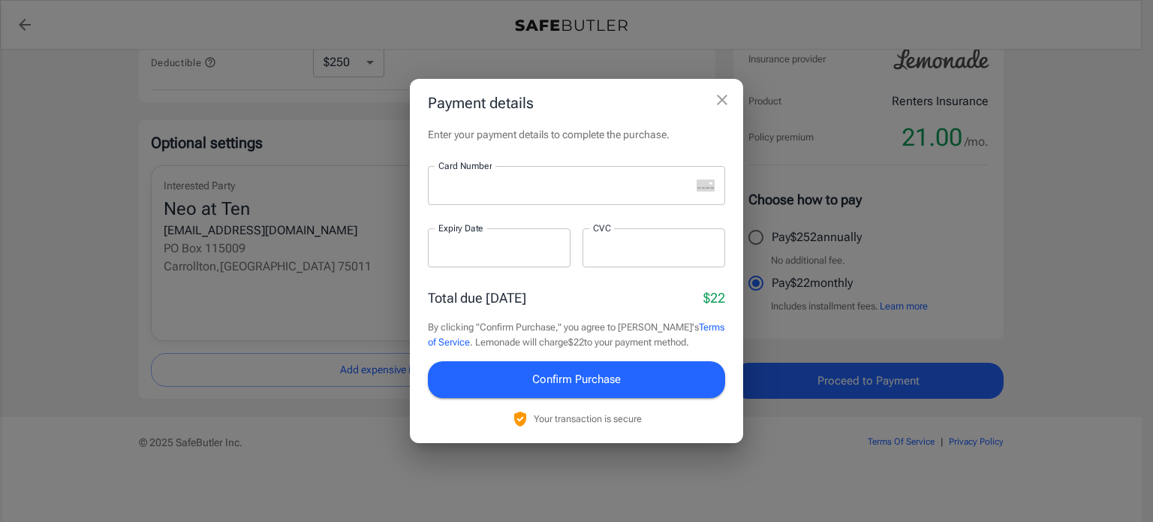
click at [508, 196] on div at bounding box center [559, 185] width 263 height 39
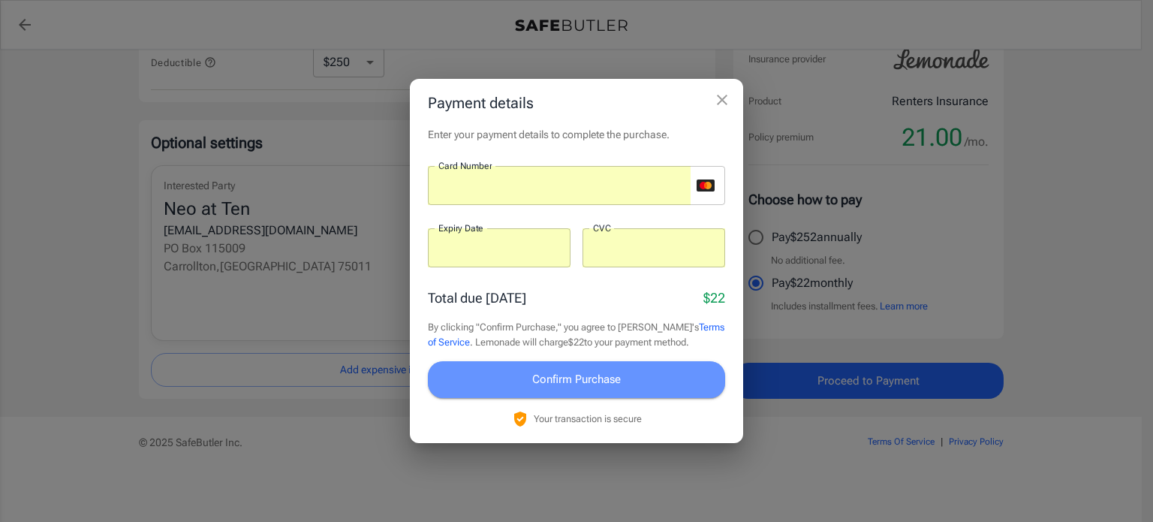
click at [532, 378] on span "Confirm Purchase" at bounding box center [576, 379] width 89 height 20
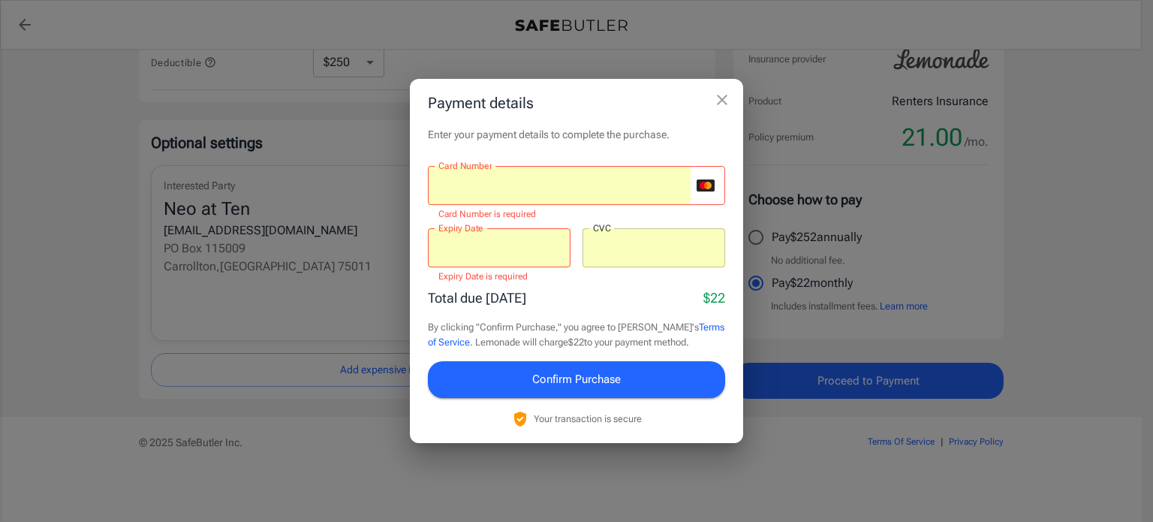
click at [488, 237] on div at bounding box center [499, 247] width 143 height 39
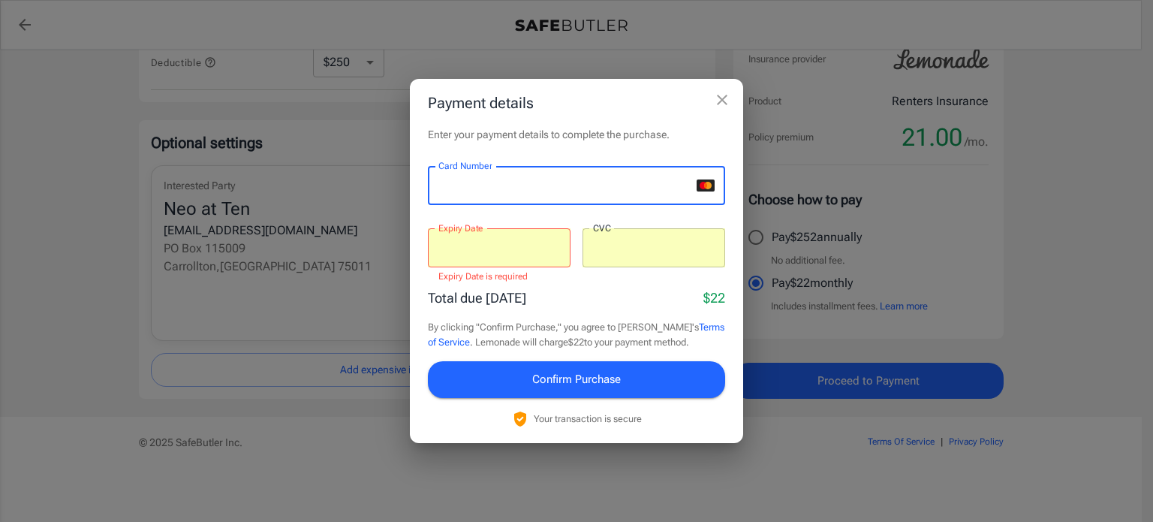
click at [486, 241] on iframe at bounding box center [499, 248] width 122 height 14
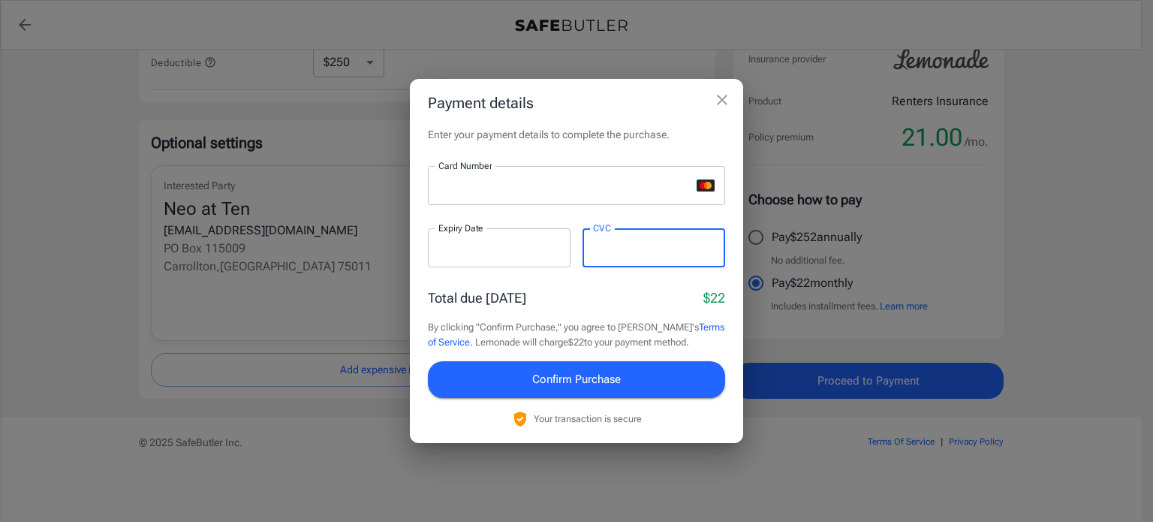
click at [604, 381] on span "Confirm Purchase" at bounding box center [576, 379] width 89 height 20
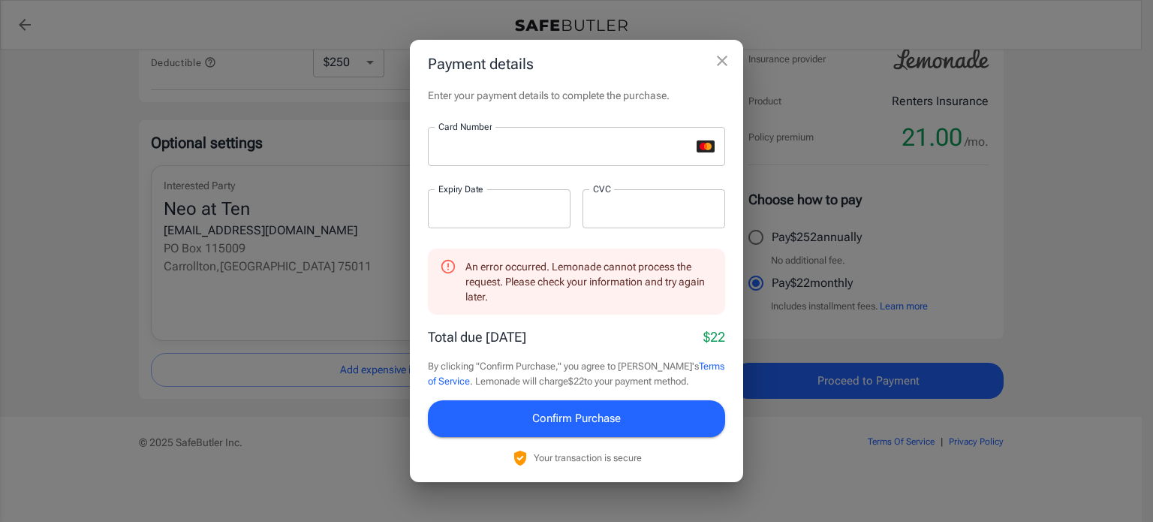
click at [567, 416] on span "Confirm Purchase" at bounding box center [576, 418] width 89 height 20
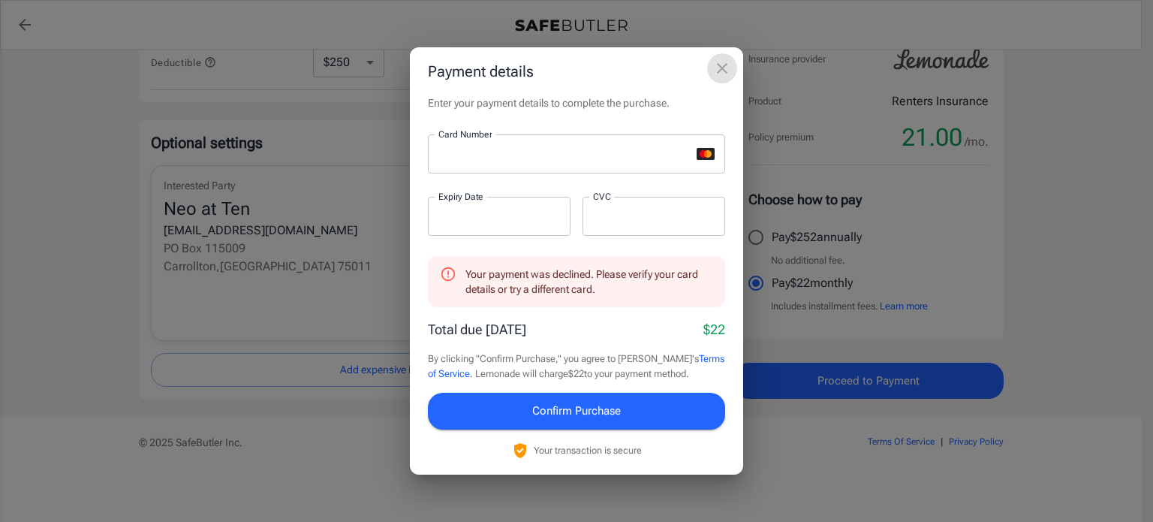
drag, startPoint x: 712, startPoint y: 59, endPoint x: 718, endPoint y: 66, distance: 8.6
click at [713, 60] on icon "close" at bounding box center [722, 68] width 18 height 18
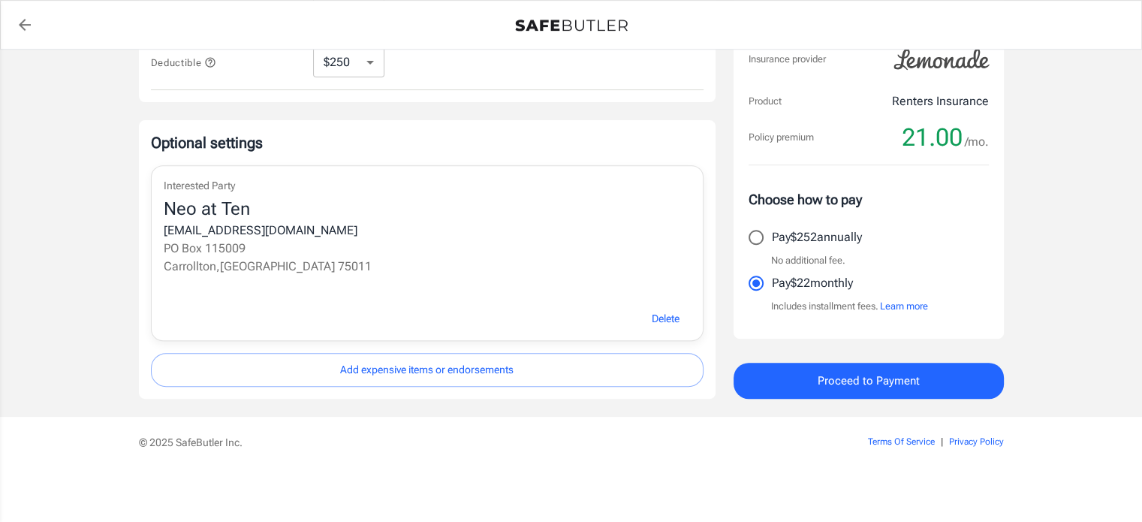
click at [834, 386] on span "Proceed to Payment" at bounding box center [868, 381] width 102 height 20
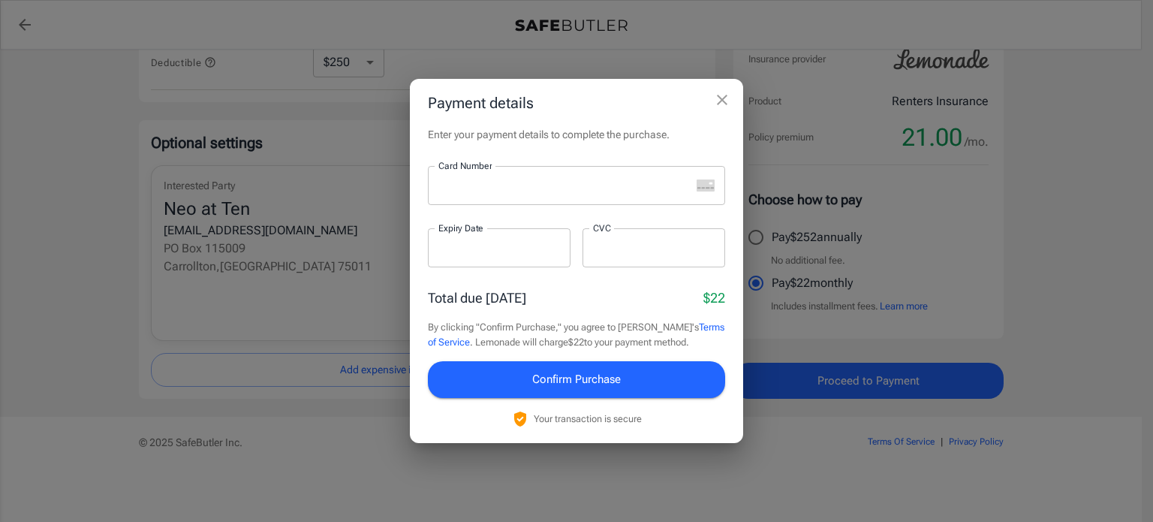
click at [513, 194] on div at bounding box center [559, 185] width 263 height 39
click at [459, 240] on div at bounding box center [499, 247] width 143 height 39
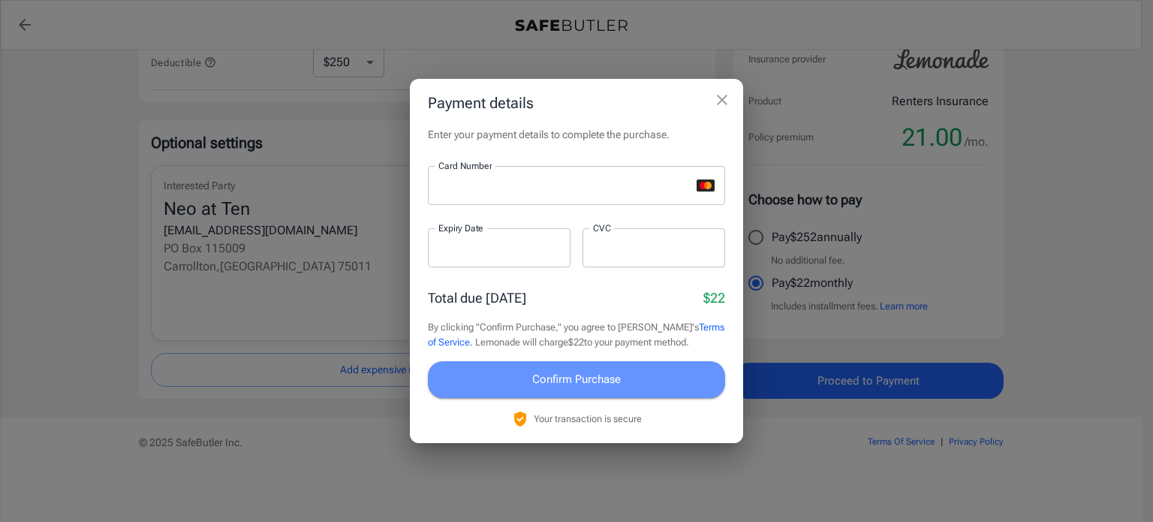
click at [581, 375] on span "Confirm Purchase" at bounding box center [576, 379] width 89 height 20
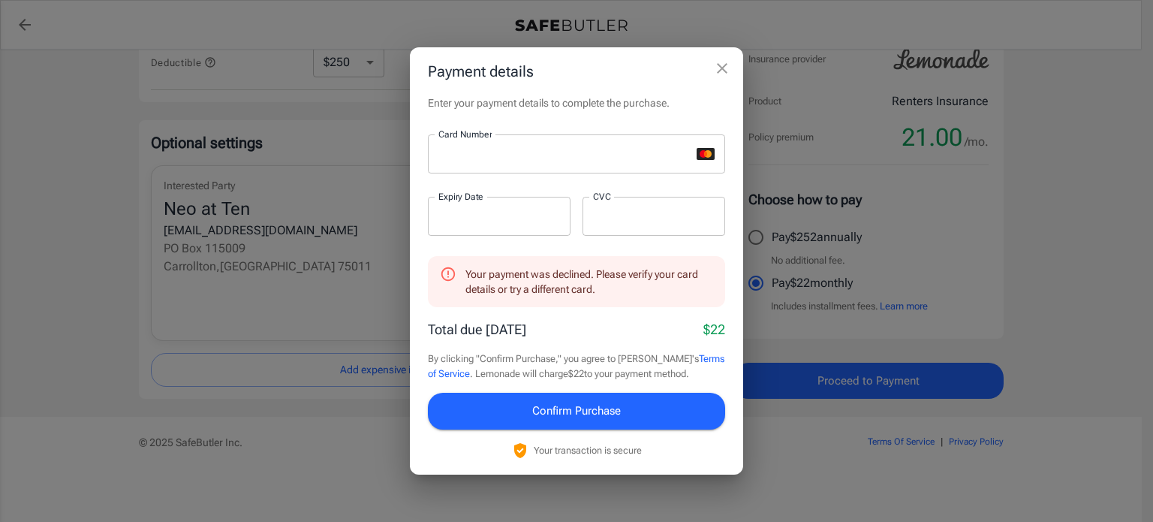
click at [552, 406] on span "Confirm Purchase" at bounding box center [576, 411] width 89 height 20
click at [571, 414] on span "Confirm Purchase" at bounding box center [576, 411] width 89 height 20
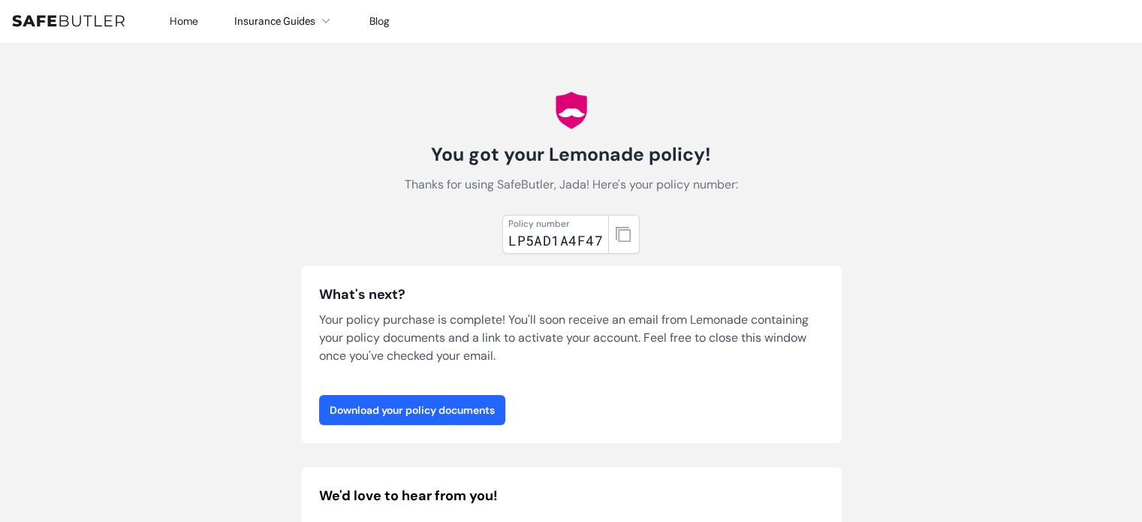
click at [444, 409] on link "Download your policy documents" at bounding box center [412, 410] width 186 height 30
